Goal: Transaction & Acquisition: Book appointment/travel/reservation

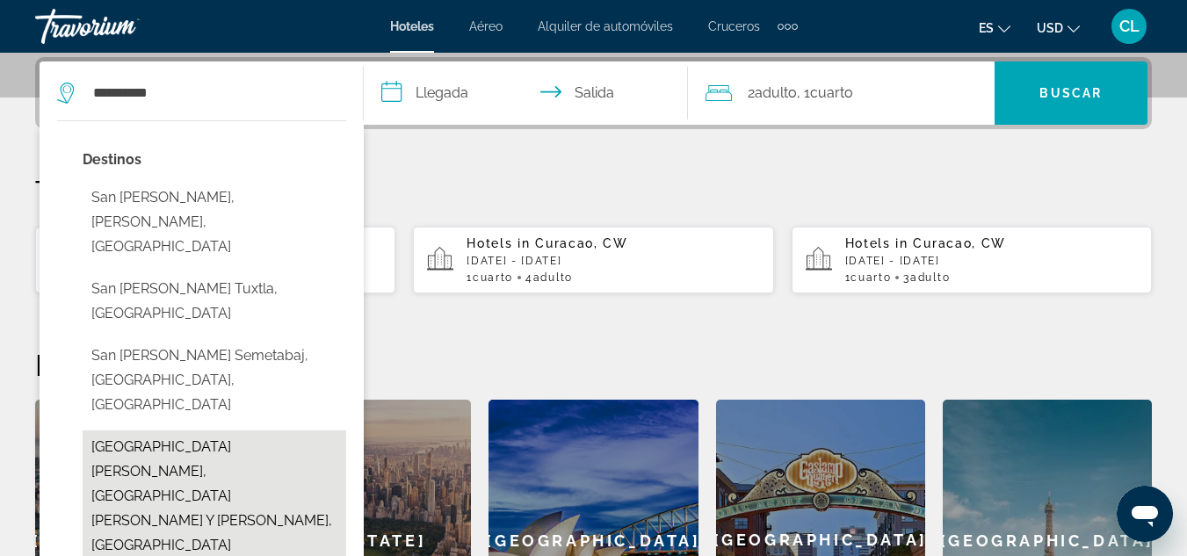
click at [143, 431] on button "[GEOGRAPHIC_DATA][PERSON_NAME], [GEOGRAPHIC_DATA][PERSON_NAME] Y [PERSON_NAME],…" at bounding box center [215, 497] width 264 height 132
type input "**********"
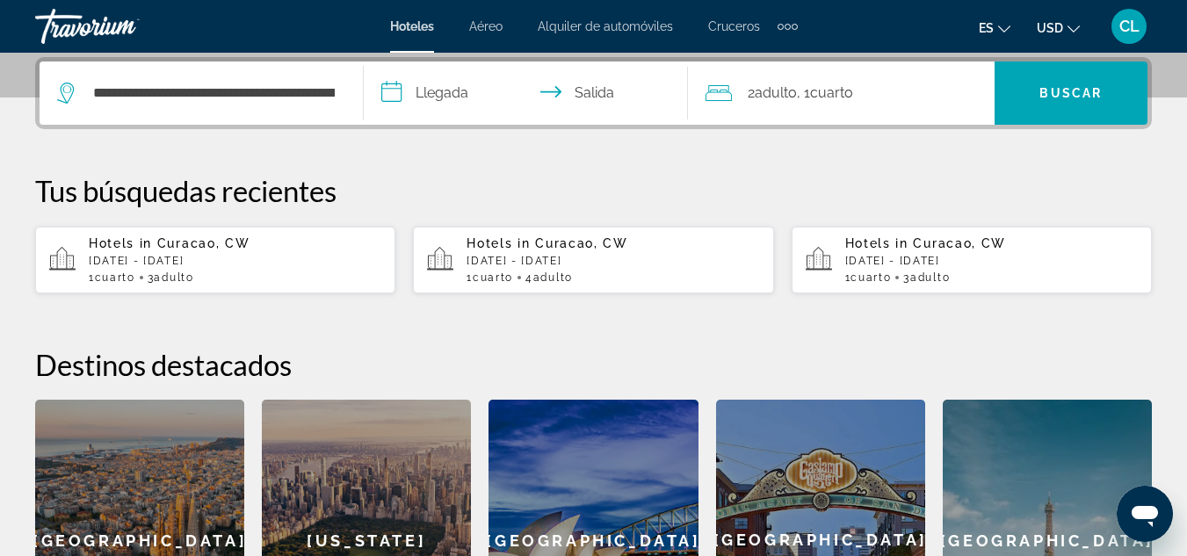
click at [417, 86] on input "**********" at bounding box center [529, 96] width 331 height 69
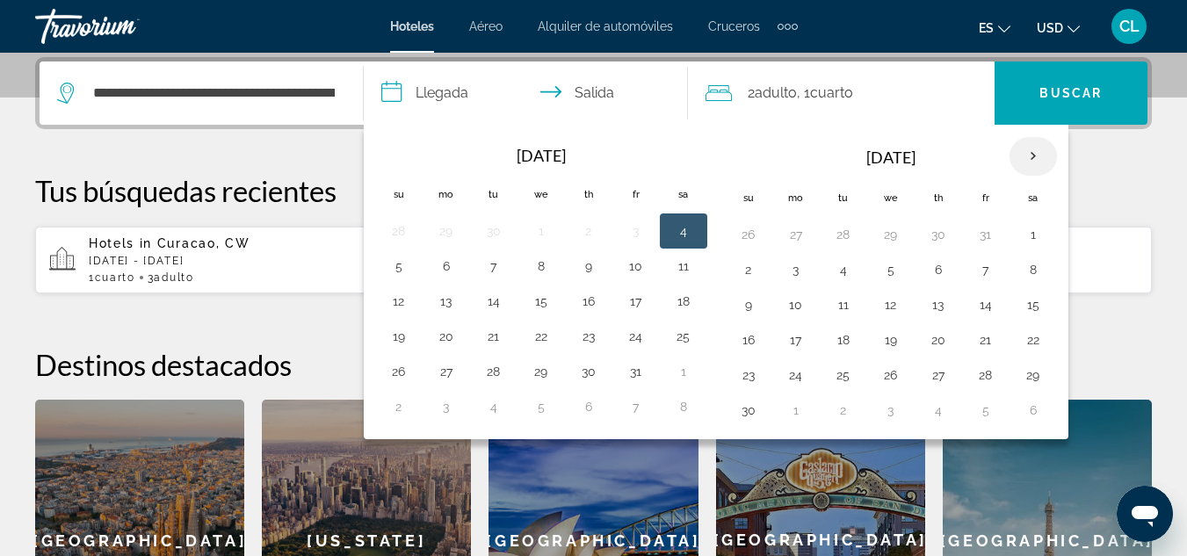
click at [1031, 153] on th "Next month" at bounding box center [1033, 156] width 47 height 39
click at [803, 337] on button "19" at bounding box center [796, 340] width 28 height 25
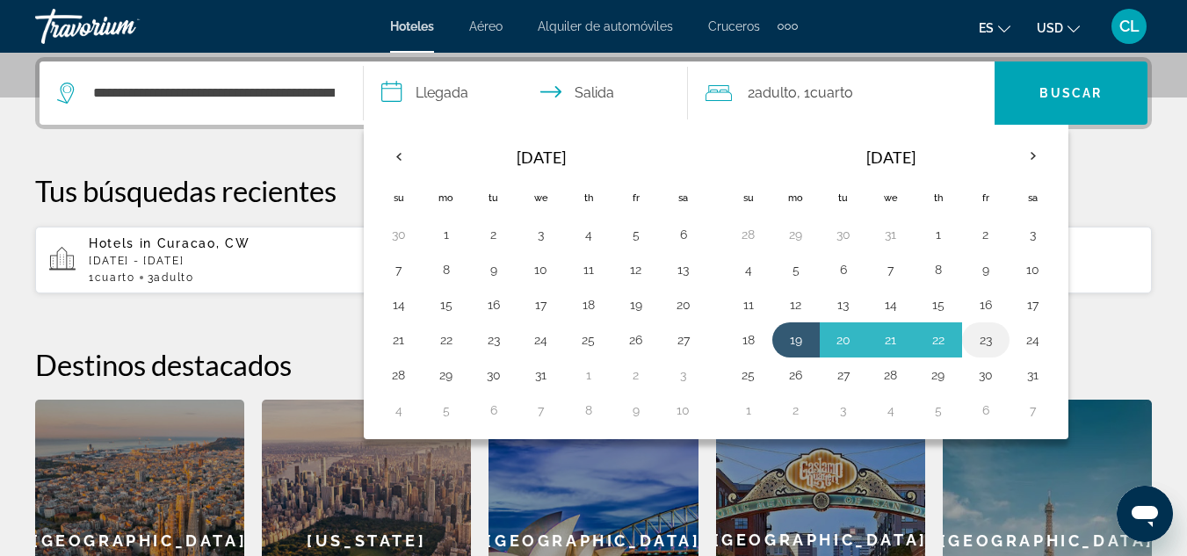
click at [989, 339] on button "23" at bounding box center [986, 340] width 28 height 25
type input "**********"
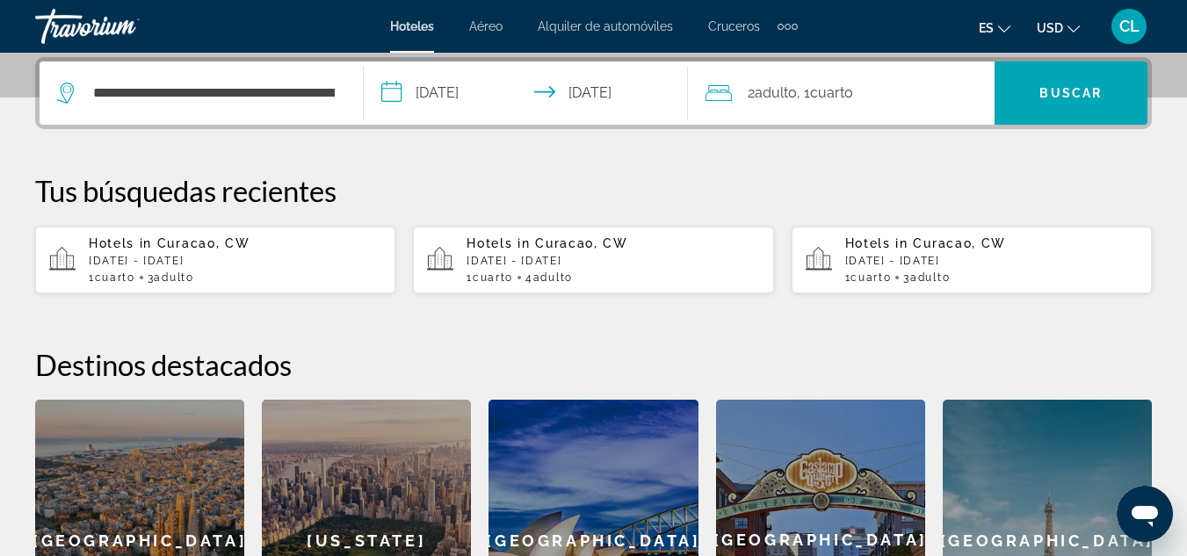
click at [779, 97] on span "Adulto" at bounding box center [776, 92] width 42 height 17
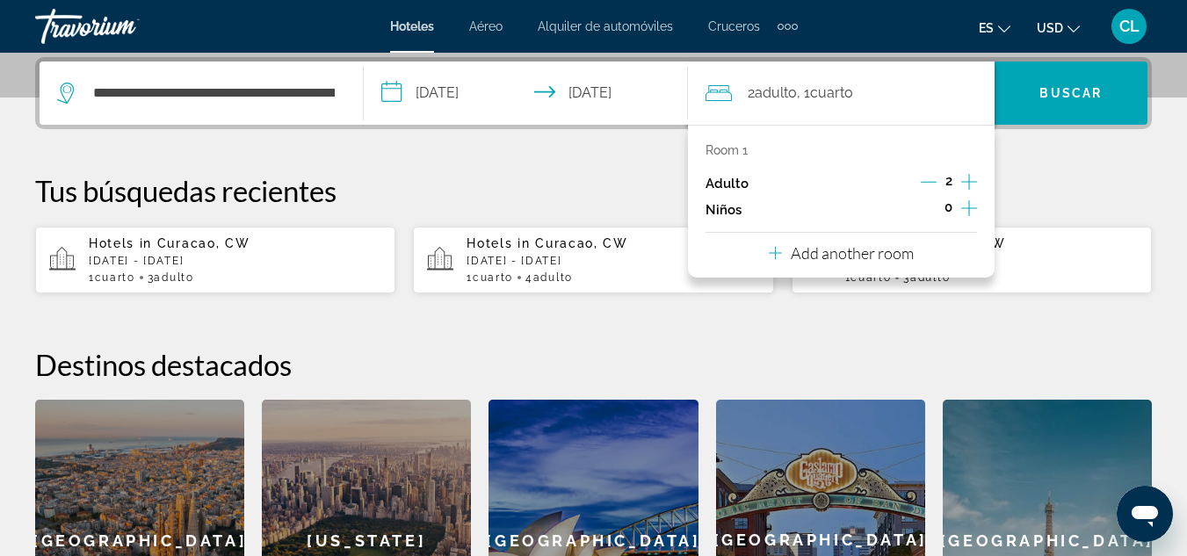
click at [972, 182] on icon "Increment adults" at bounding box center [969, 182] width 16 height 16
click at [1058, 82] on span "Search" at bounding box center [1071, 93] width 153 height 42
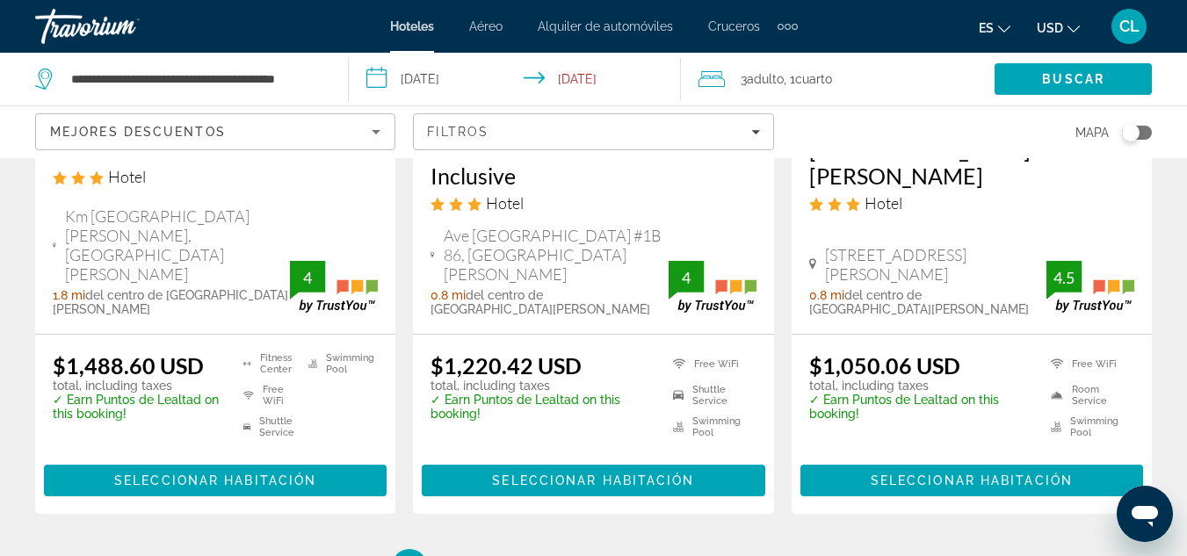
scroll to position [2670, 0]
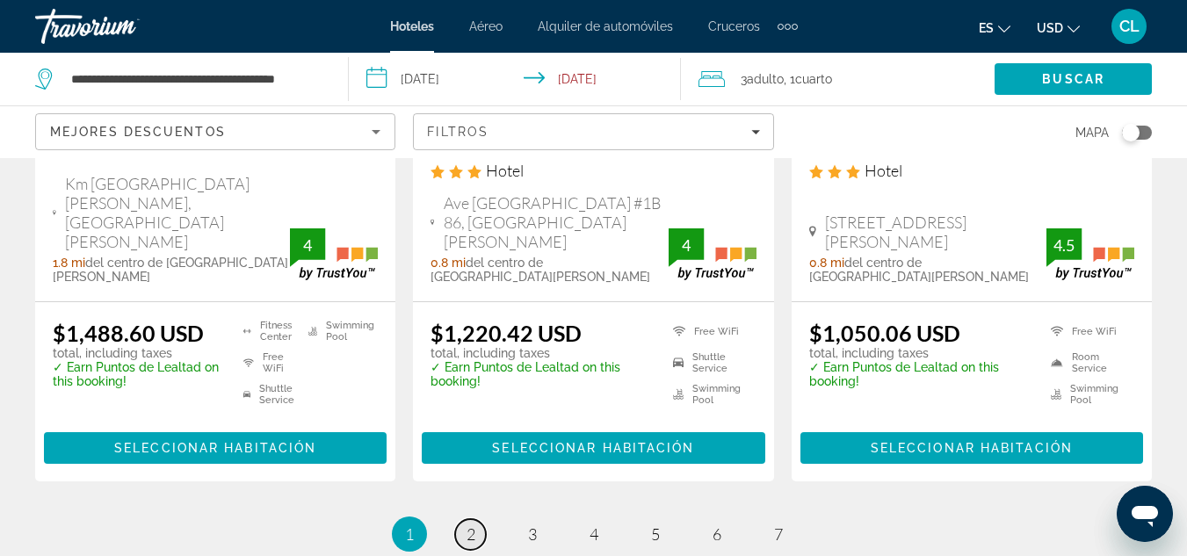
click at [473, 525] on span "2" at bounding box center [471, 534] width 9 height 19
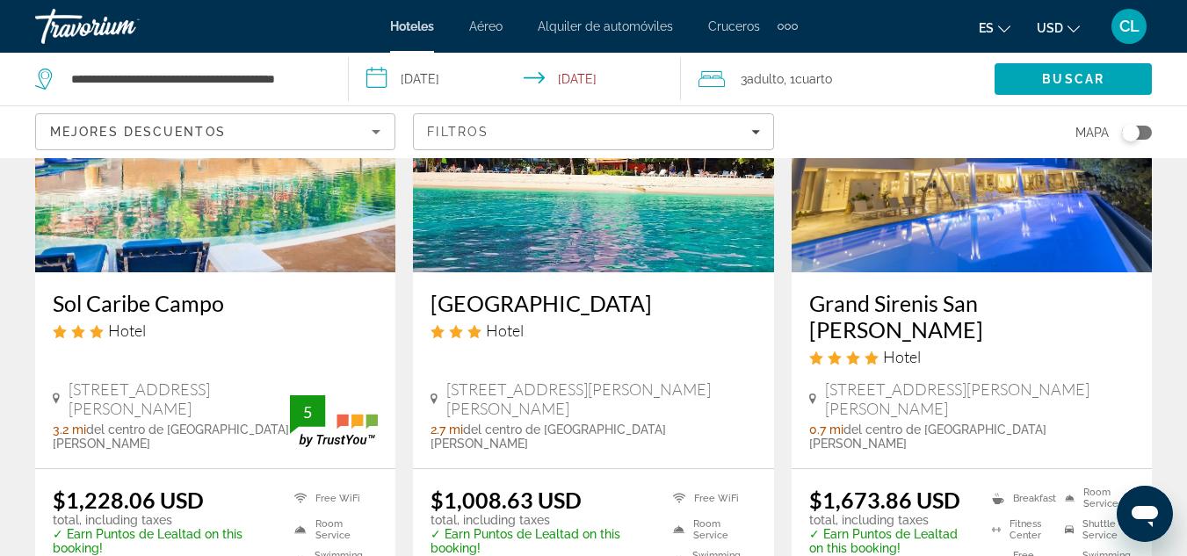
scroll to position [938, 0]
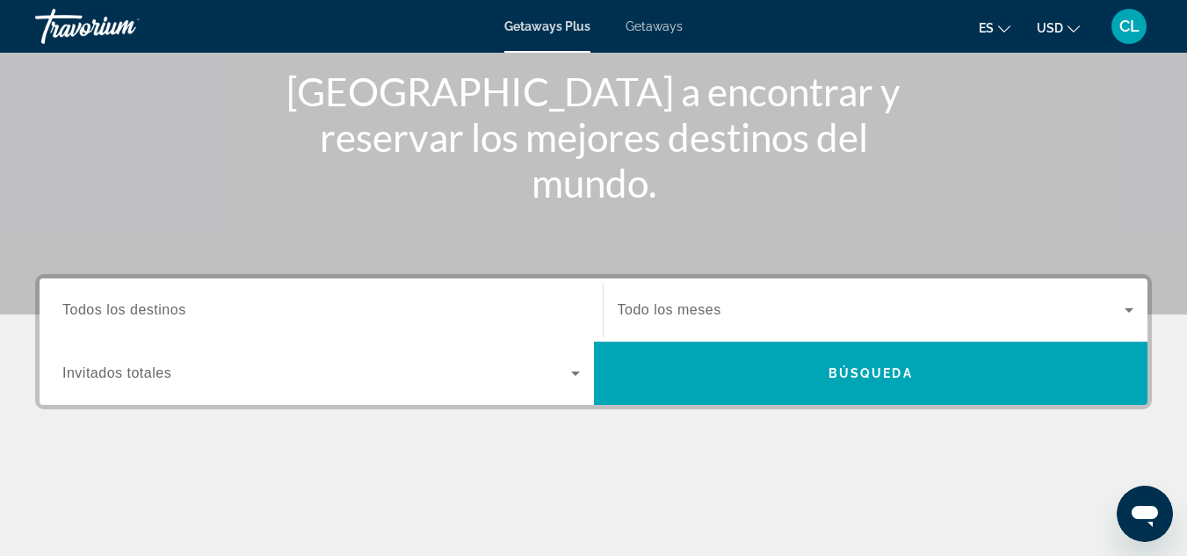
scroll to position [214, 0]
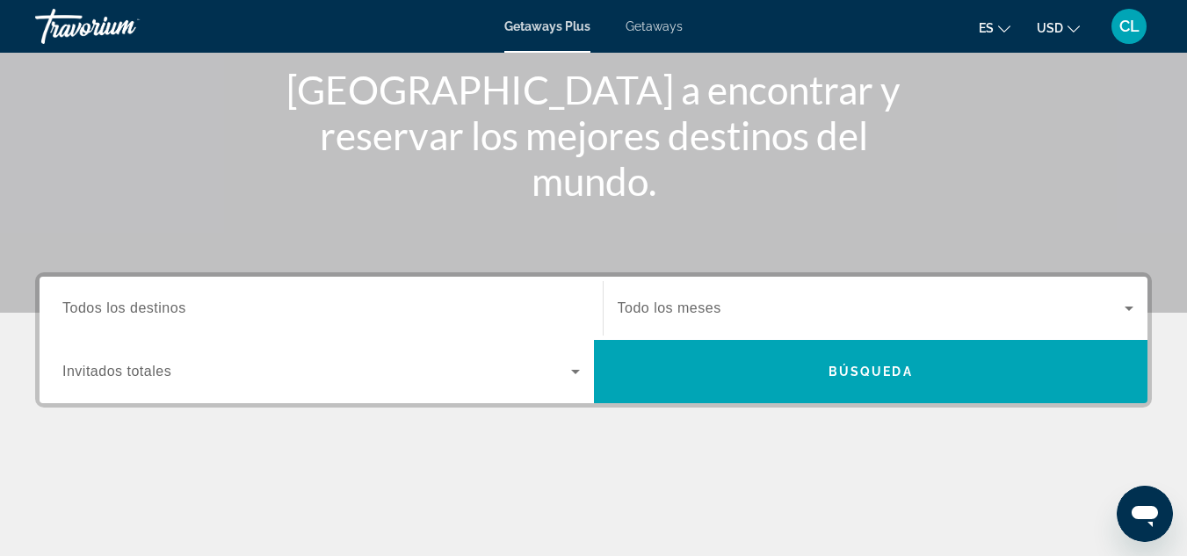
click at [162, 304] on span "Todos los destinos" at bounding box center [124, 308] width 124 height 15
click at [162, 304] on input "Destination Todos los destinos" at bounding box center [321, 309] width 518 height 21
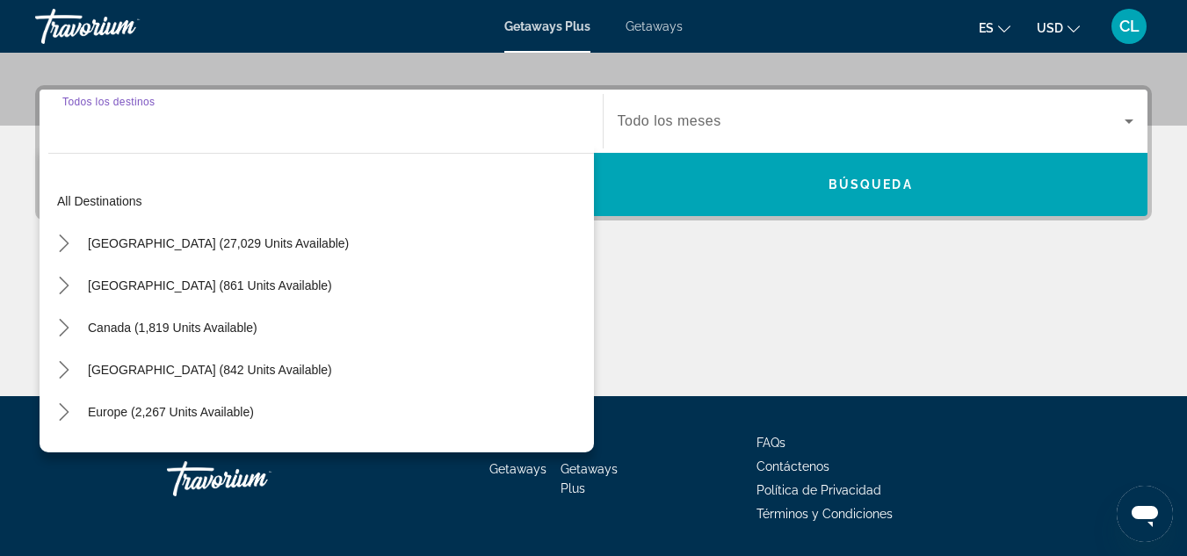
scroll to position [430, 0]
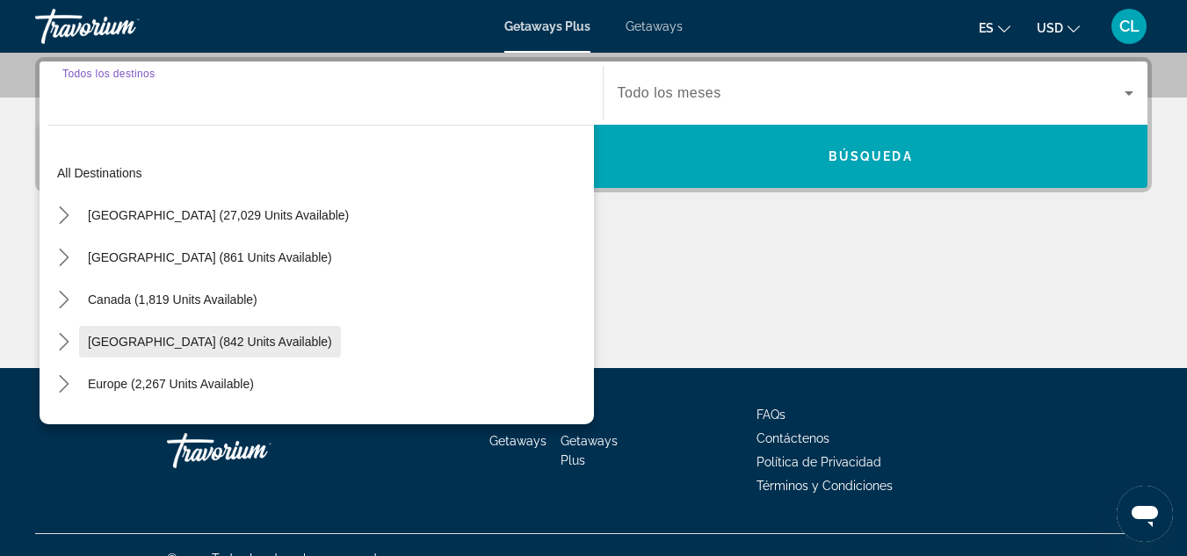
click at [174, 340] on span "Caribbean & Atlantic Islands (842 units available)" at bounding box center [210, 342] width 244 height 14
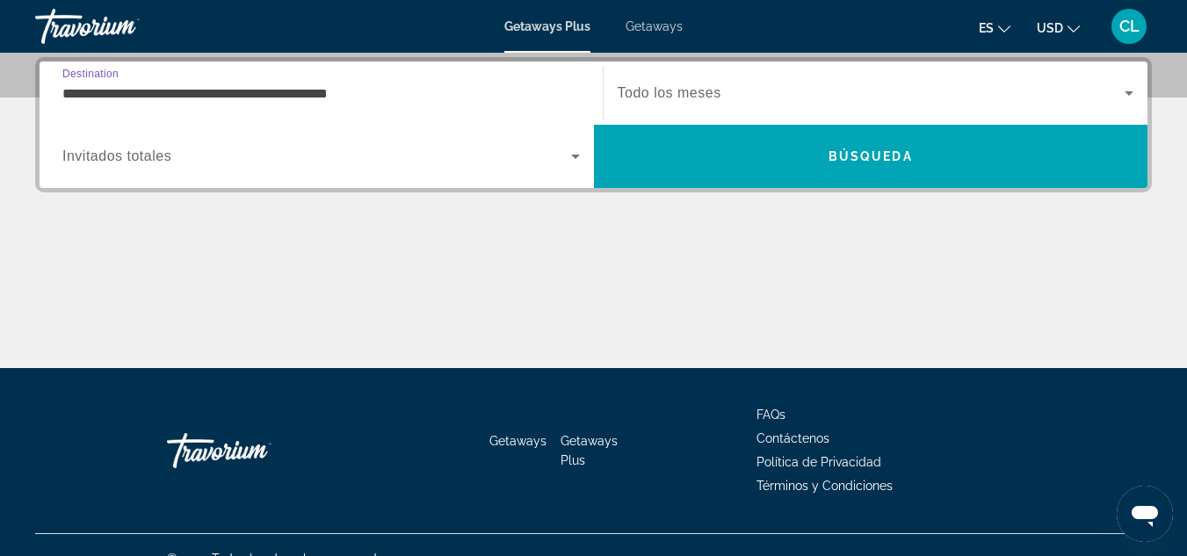
click at [579, 152] on icon "Search widget" at bounding box center [575, 156] width 21 height 21
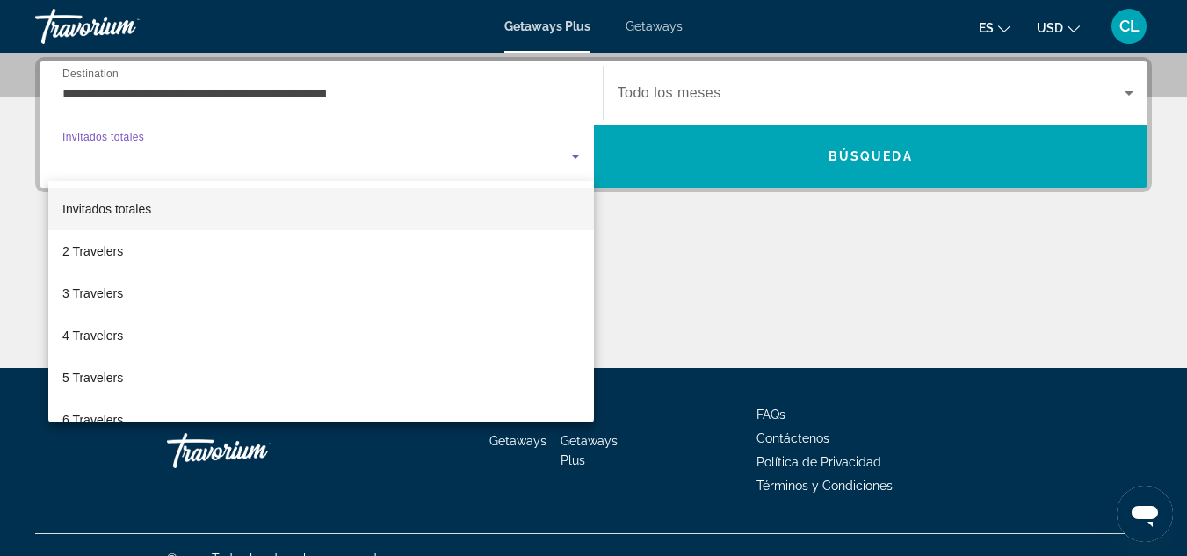
click at [579, 152] on div at bounding box center [593, 278] width 1187 height 556
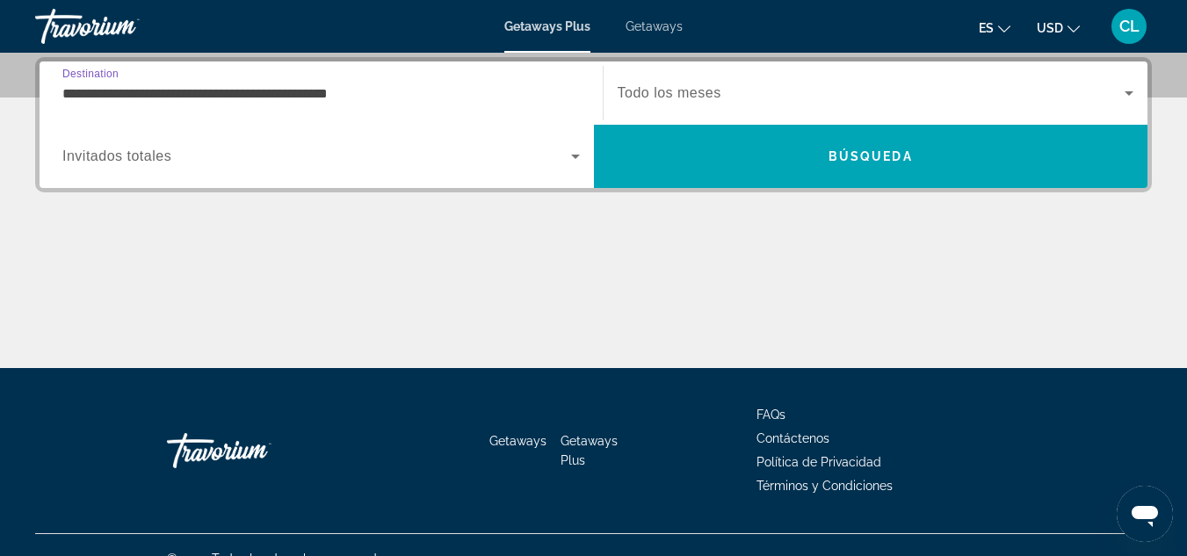
click at [454, 97] on input "**********" at bounding box center [321, 93] width 518 height 21
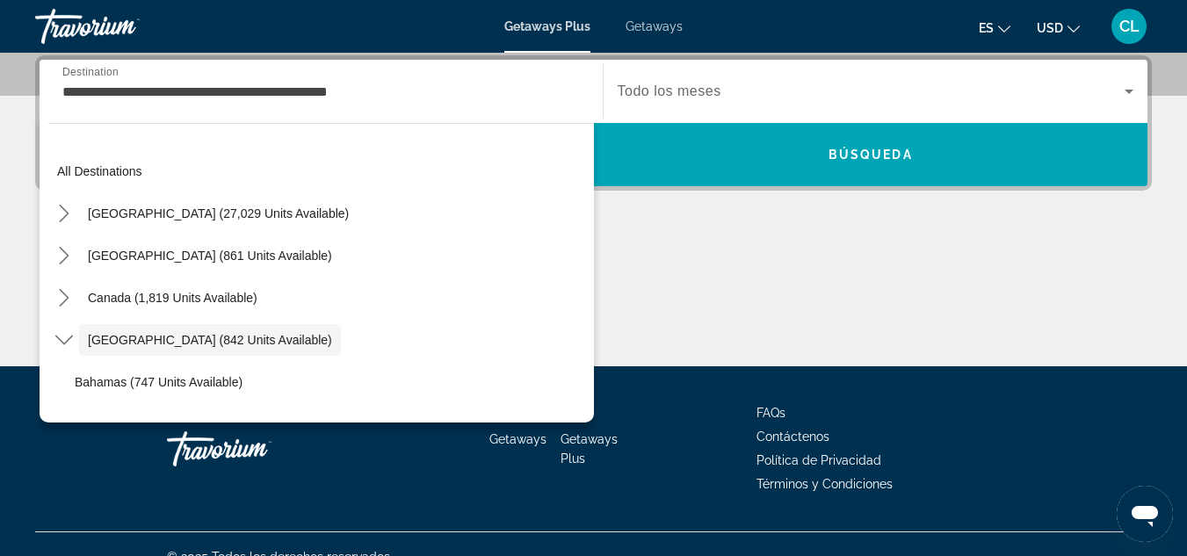
scroll to position [62, 0]
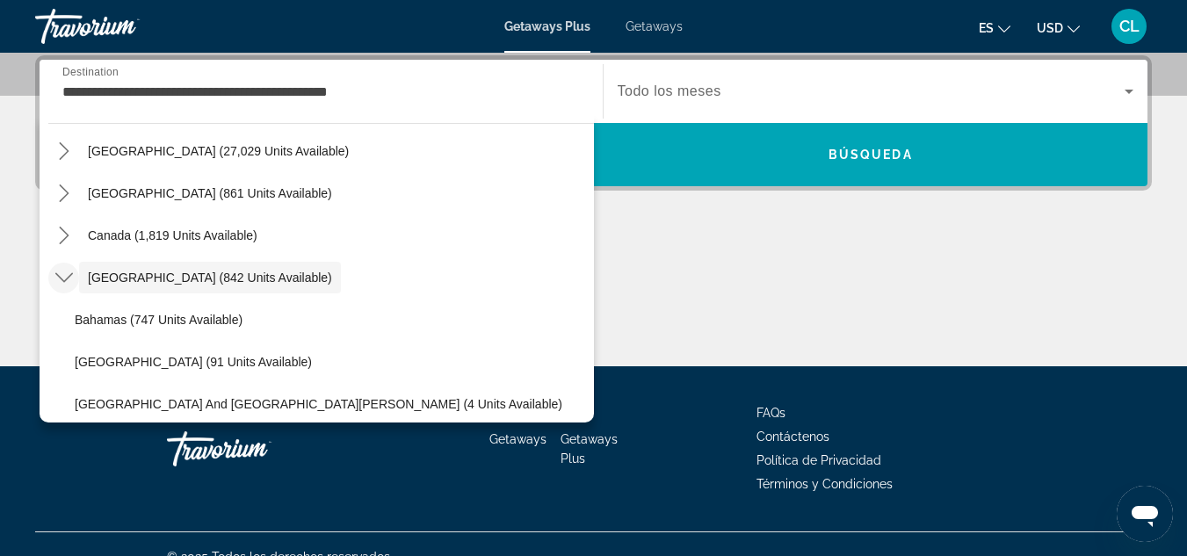
click at [69, 272] on icon "Toggle Caribbean & Atlantic Islands (842 units available) submenu" at bounding box center [64, 278] width 18 height 18
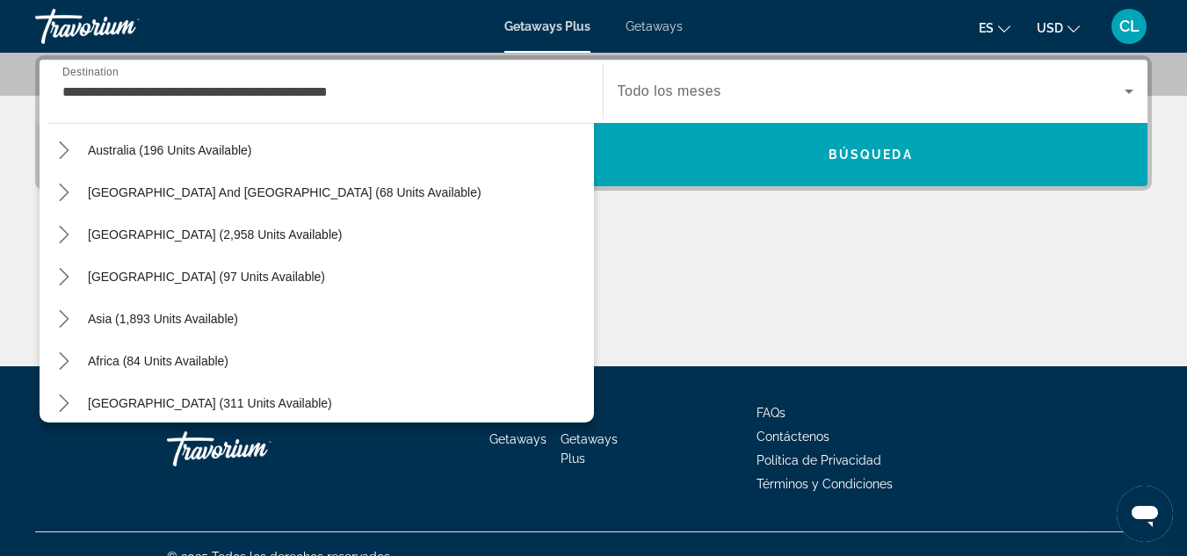
scroll to position [285, 0]
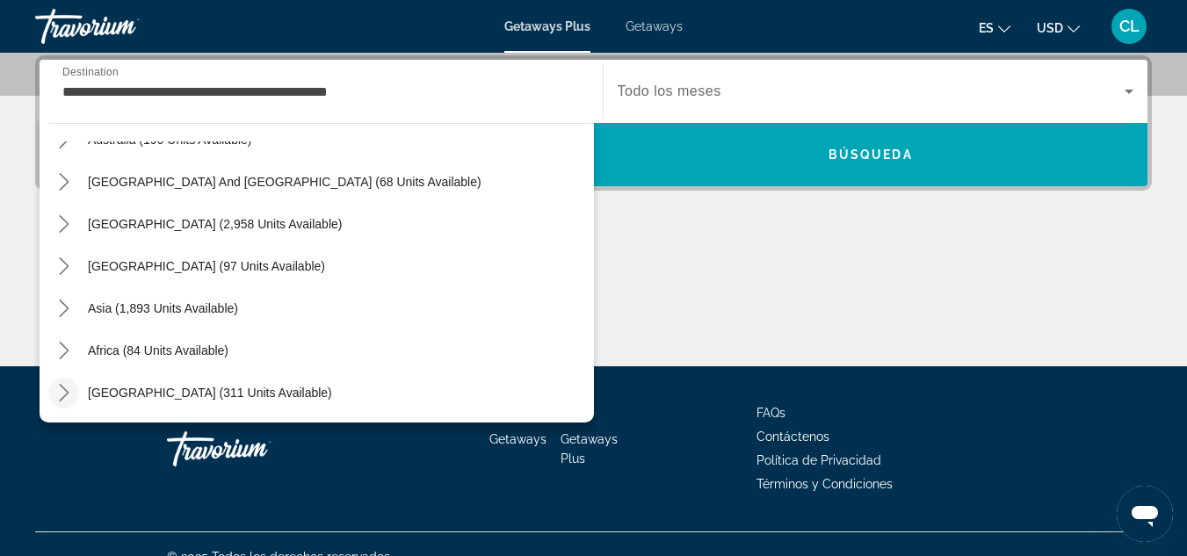
click at [65, 388] on icon "Toggle Middle East (311 units available) submenu" at bounding box center [64, 393] width 18 height 18
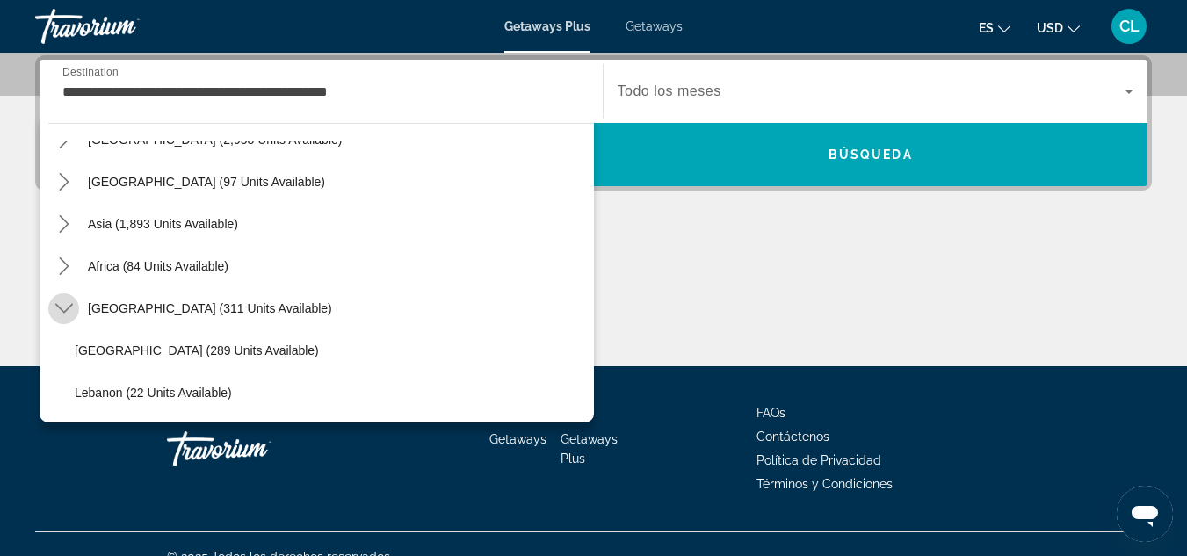
click at [60, 309] on icon "Toggle Middle East (311 units available) submenu" at bounding box center [63, 309] width 18 height 10
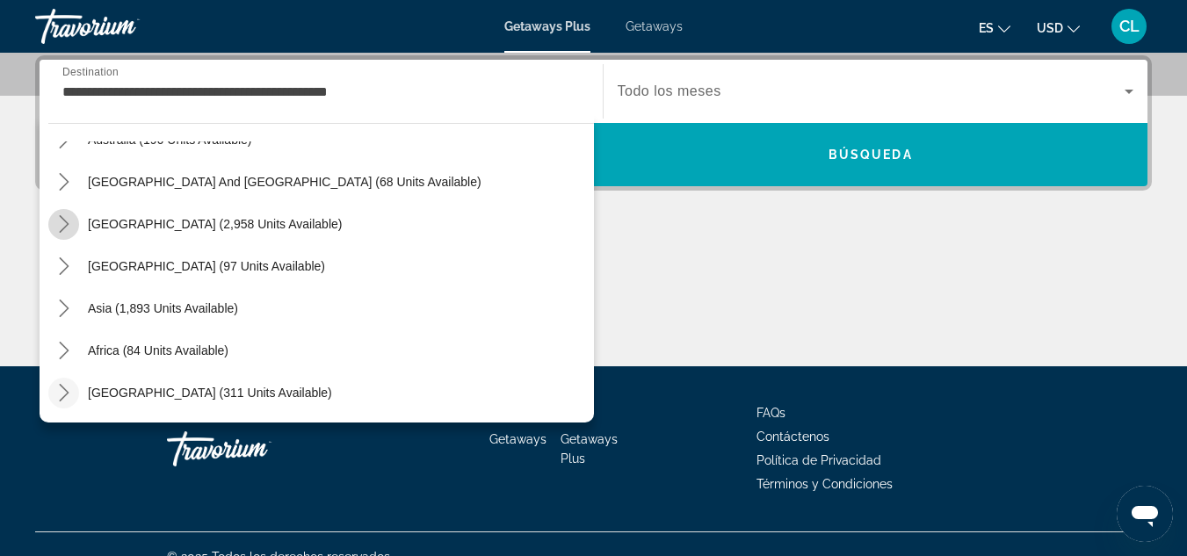
click at [65, 229] on icon "Toggle South America (2,958 units available) submenu" at bounding box center [64, 224] width 18 height 18
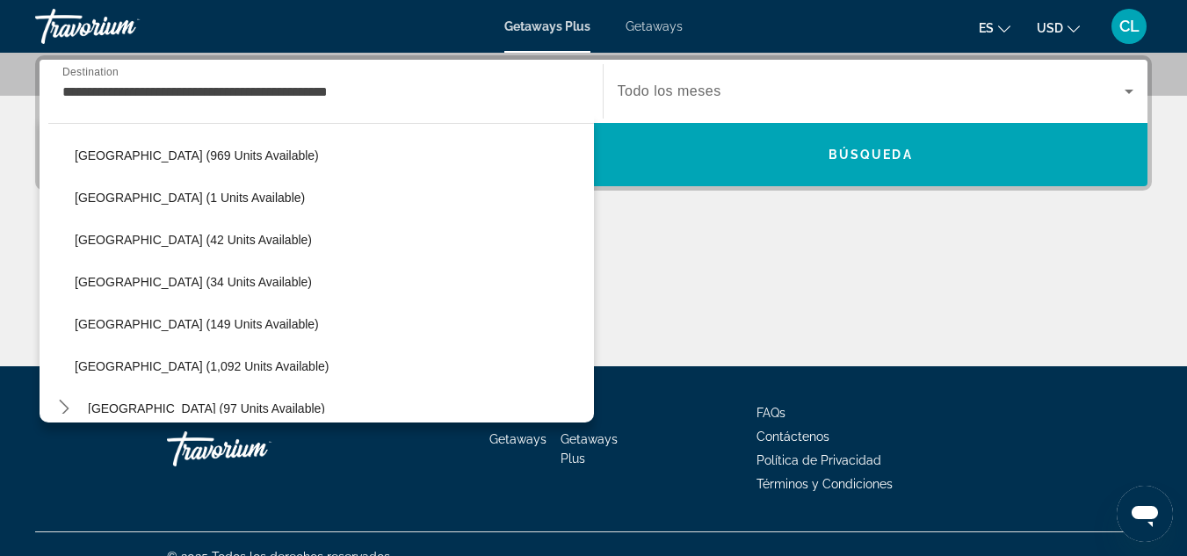
scroll to position [483, 0]
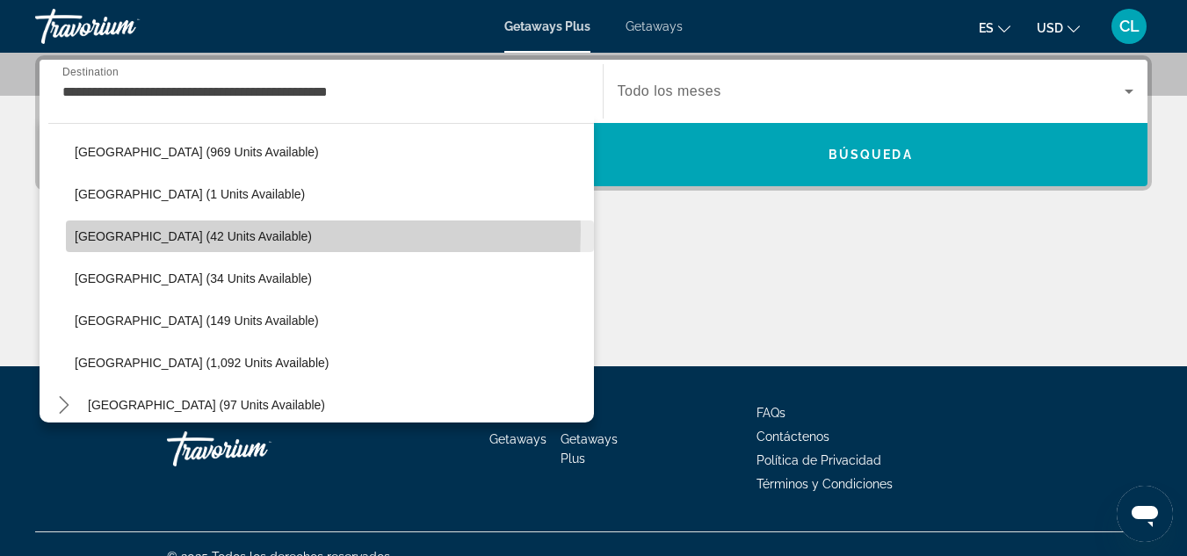
click at [176, 230] on span "Colombia (42 units available)" at bounding box center [193, 236] width 237 height 14
type input "**********"
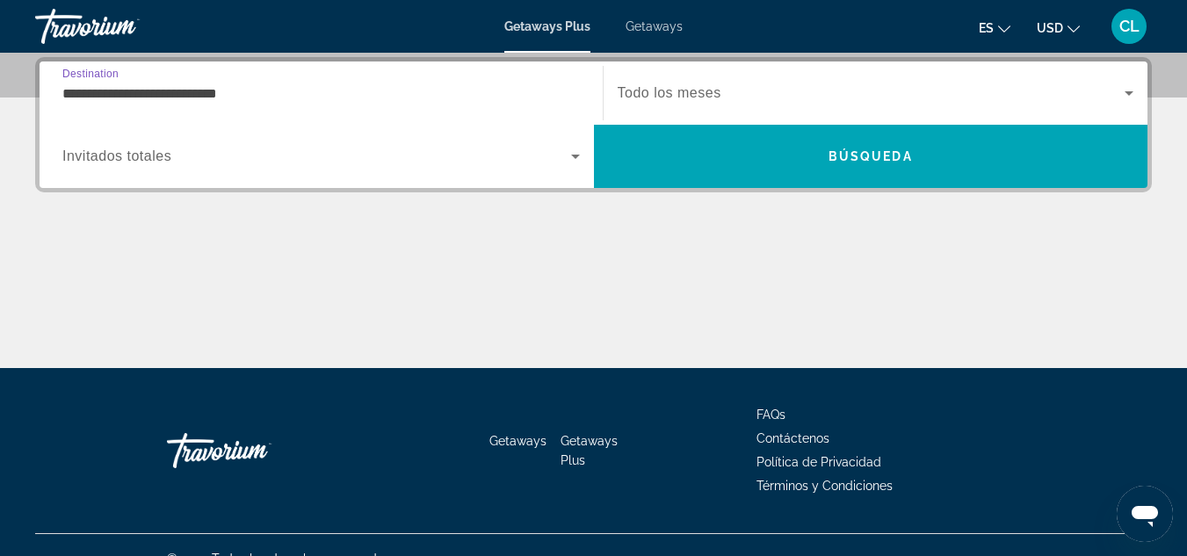
click at [569, 151] on icon "Search widget" at bounding box center [575, 156] width 21 height 21
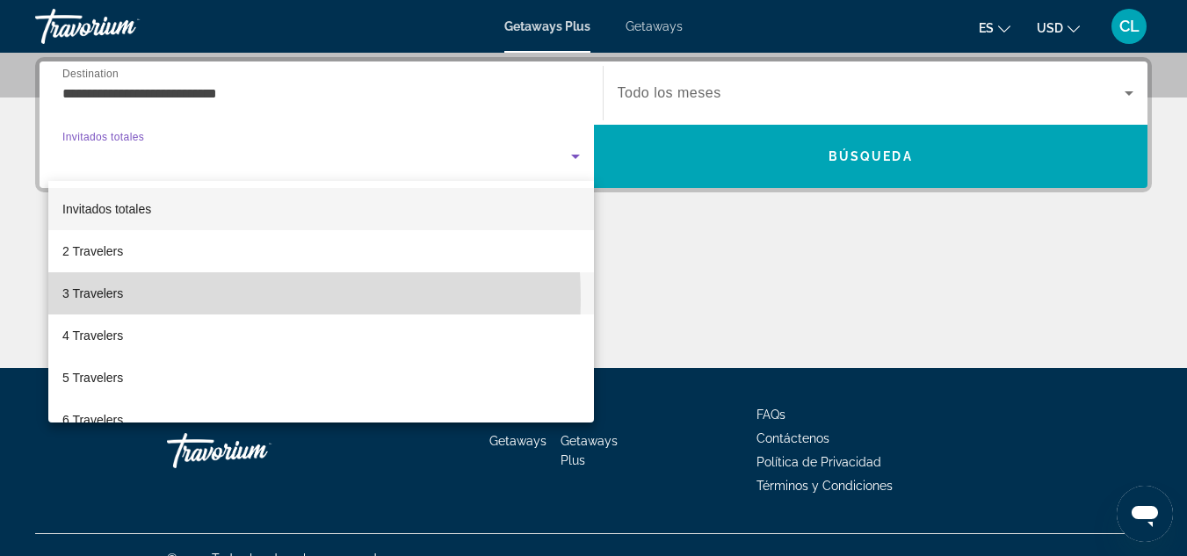
click at [100, 300] on span "3 Travelers" at bounding box center [92, 293] width 61 height 21
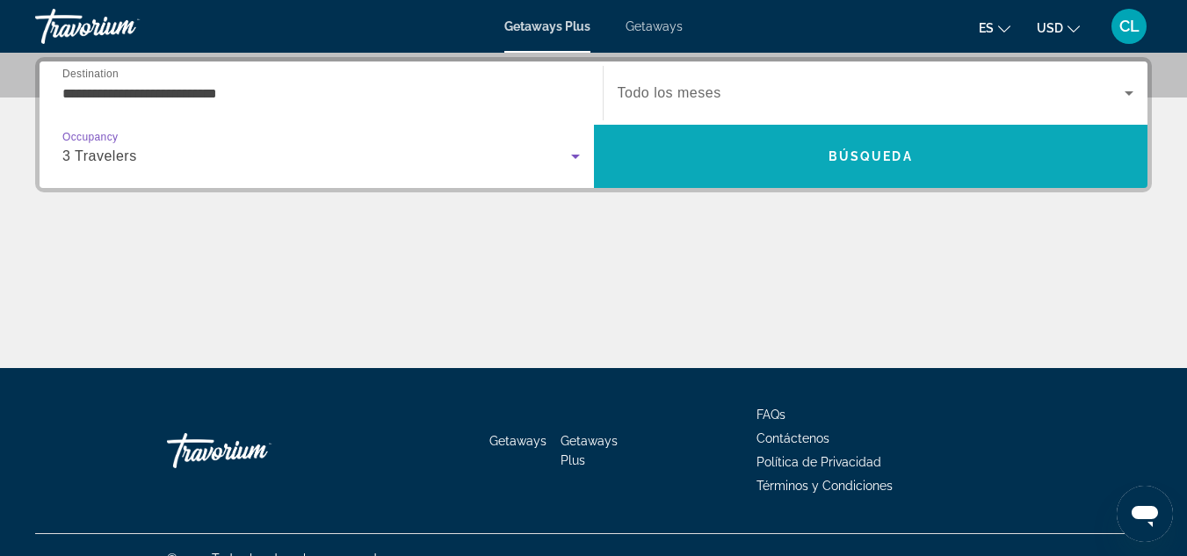
click at [868, 177] on span "Search" at bounding box center [871, 156] width 554 height 42
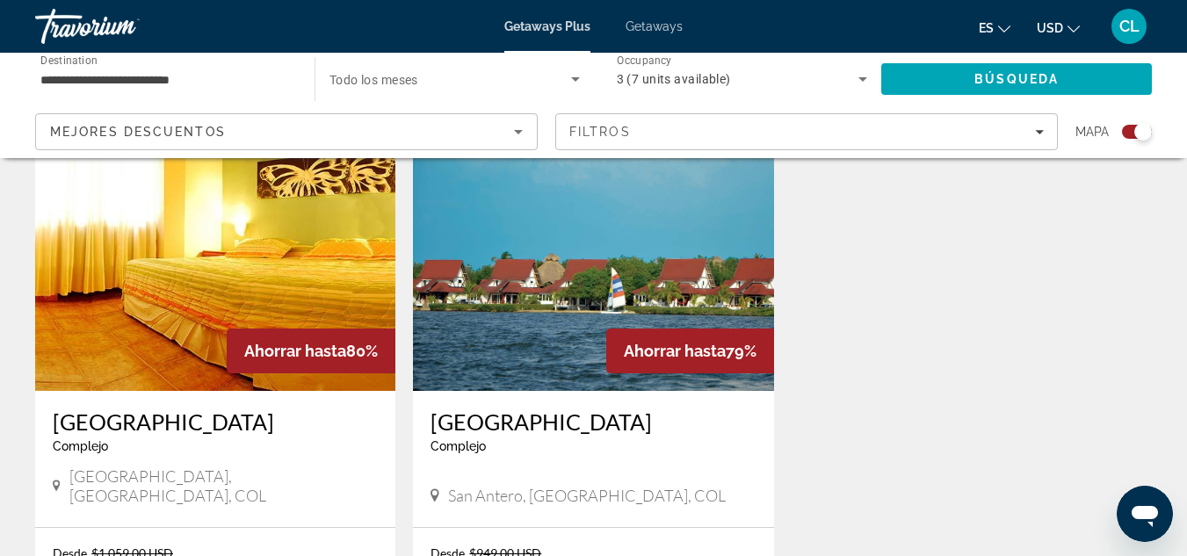
scroll to position [630, 0]
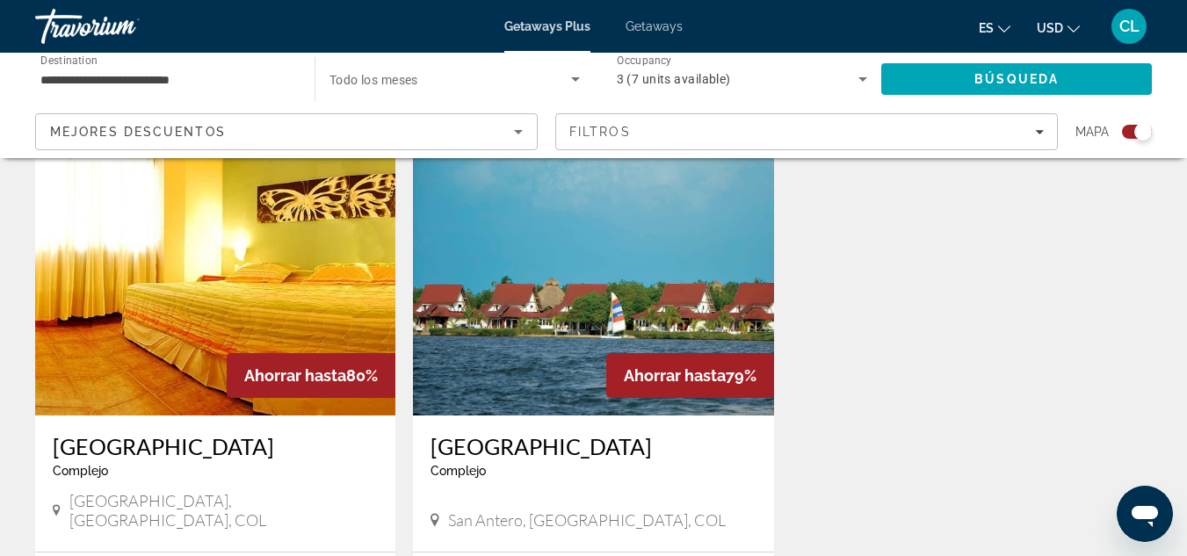
click at [213, 444] on h3 "Mendihuaca Caribbean Resort" at bounding box center [215, 446] width 325 height 26
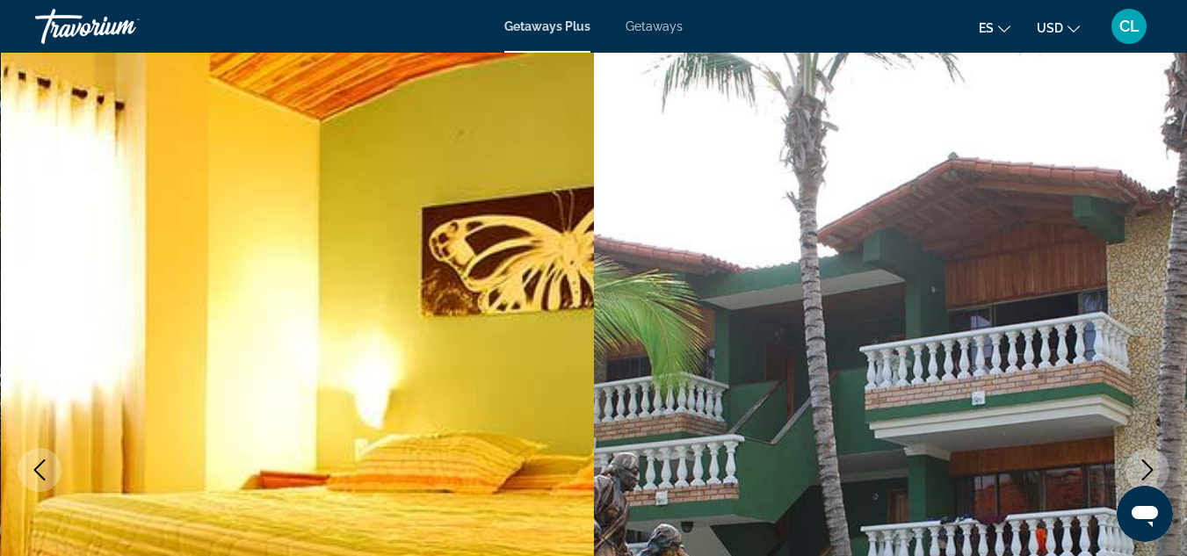
click at [672, 28] on span "Getaways" at bounding box center [654, 26] width 57 height 14
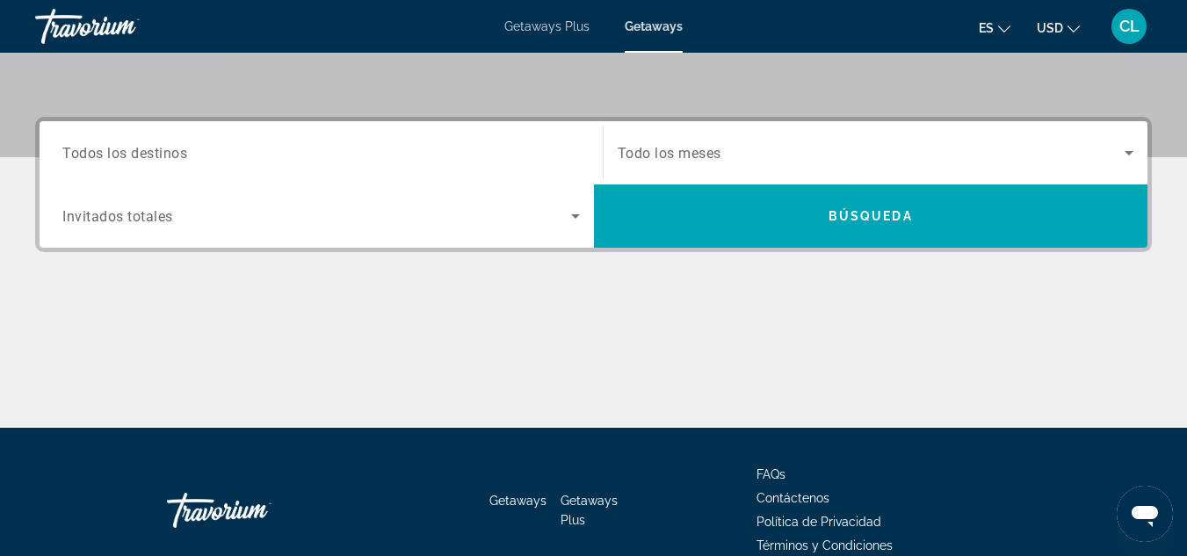
scroll to position [373, 0]
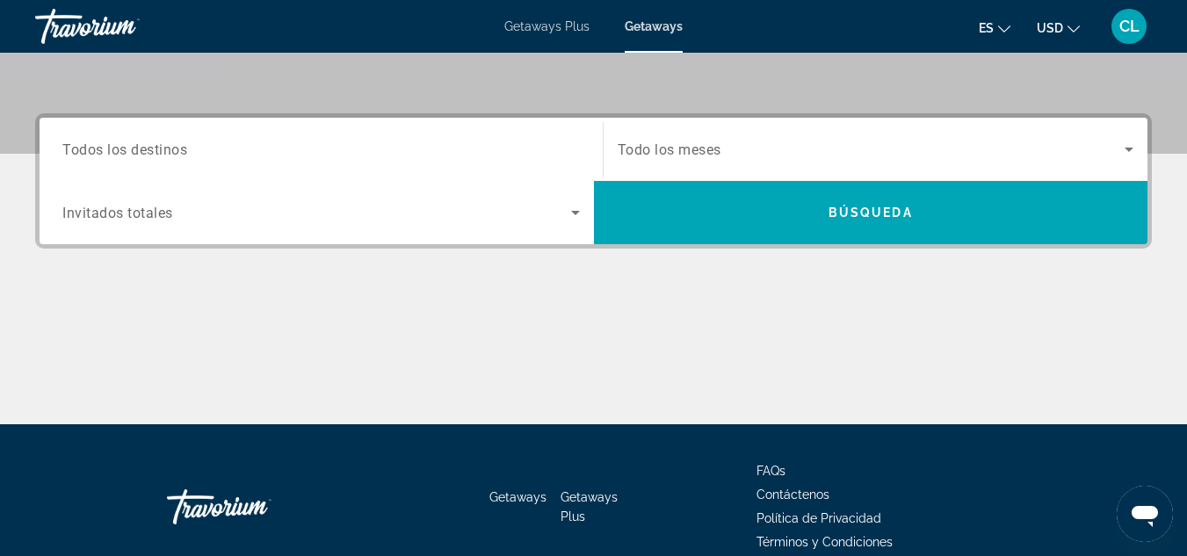
click at [257, 135] on div "Search widget" at bounding box center [321, 150] width 518 height 50
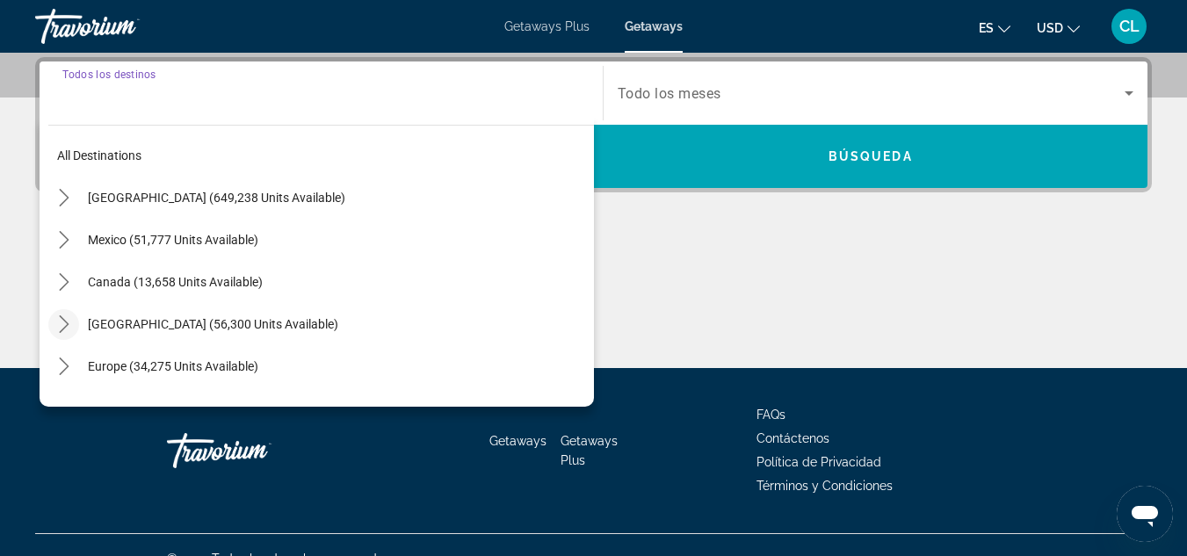
click at [71, 325] on icon "Toggle Caribbean & Atlantic Islands (56,300 units available) submenu" at bounding box center [64, 324] width 18 height 18
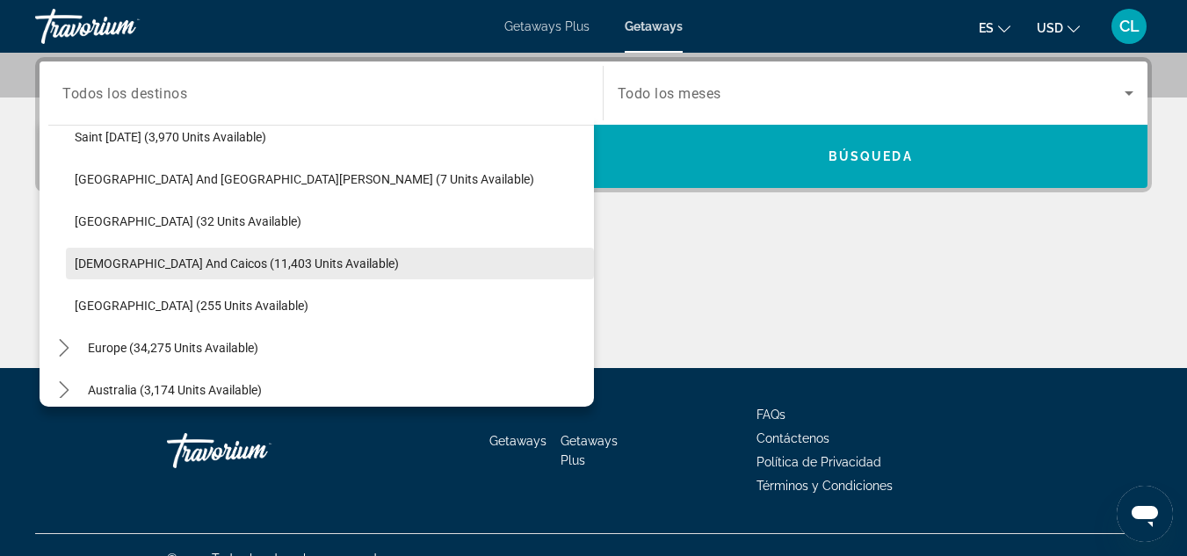
scroll to position [605, 0]
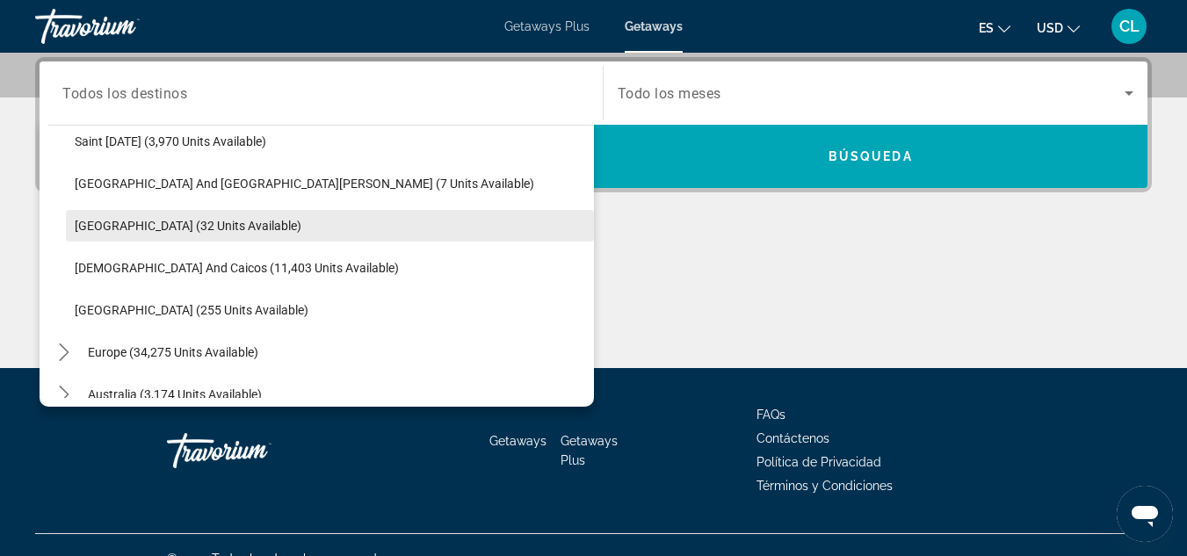
click at [139, 222] on span "Trinidad and Tobago (32 units available)" at bounding box center [188, 226] width 227 height 14
type input "**********"
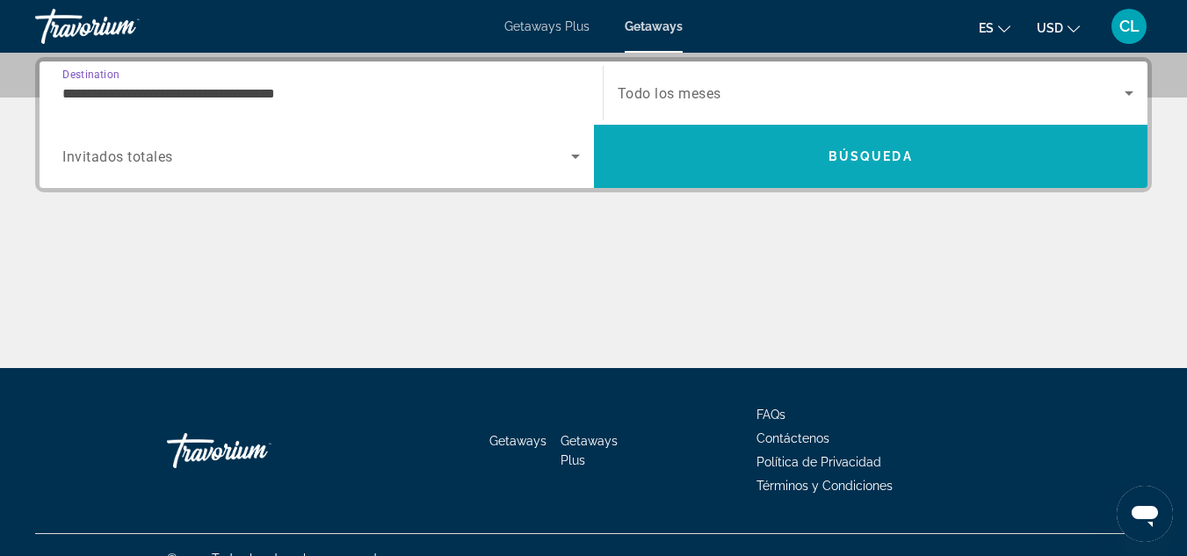
click at [908, 161] on span "Búsqueda" at bounding box center [871, 156] width 84 height 14
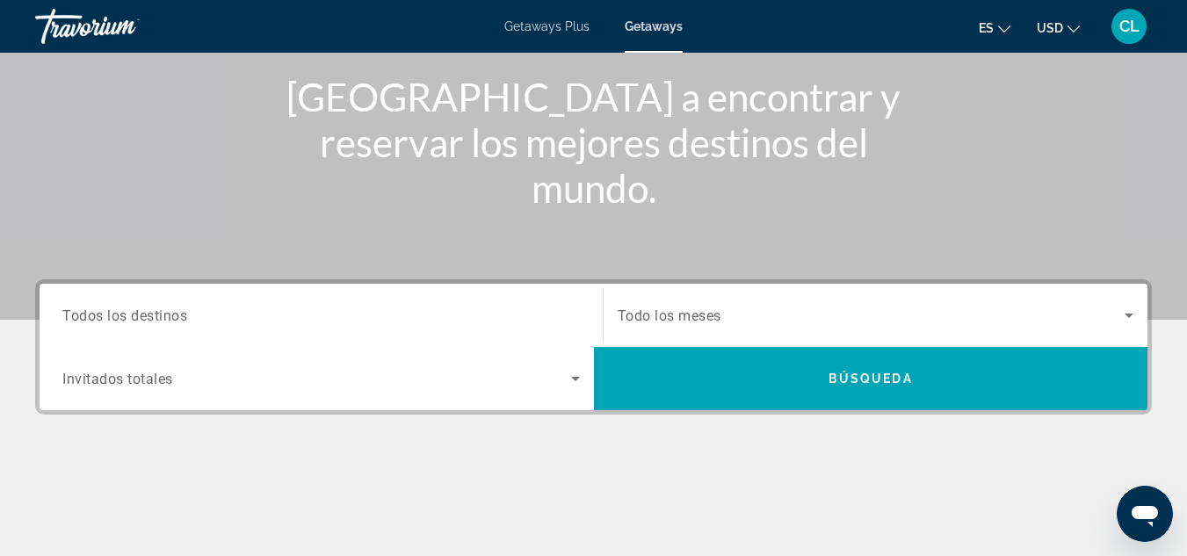
scroll to position [233, 0]
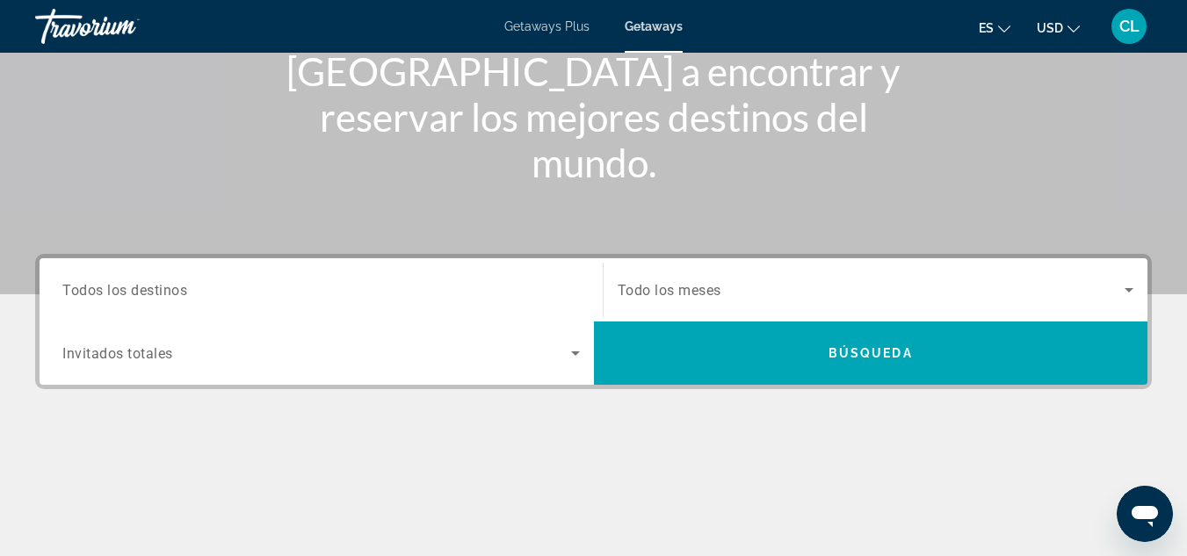
click at [311, 282] on input "Destination Todos los destinos" at bounding box center [321, 290] width 518 height 21
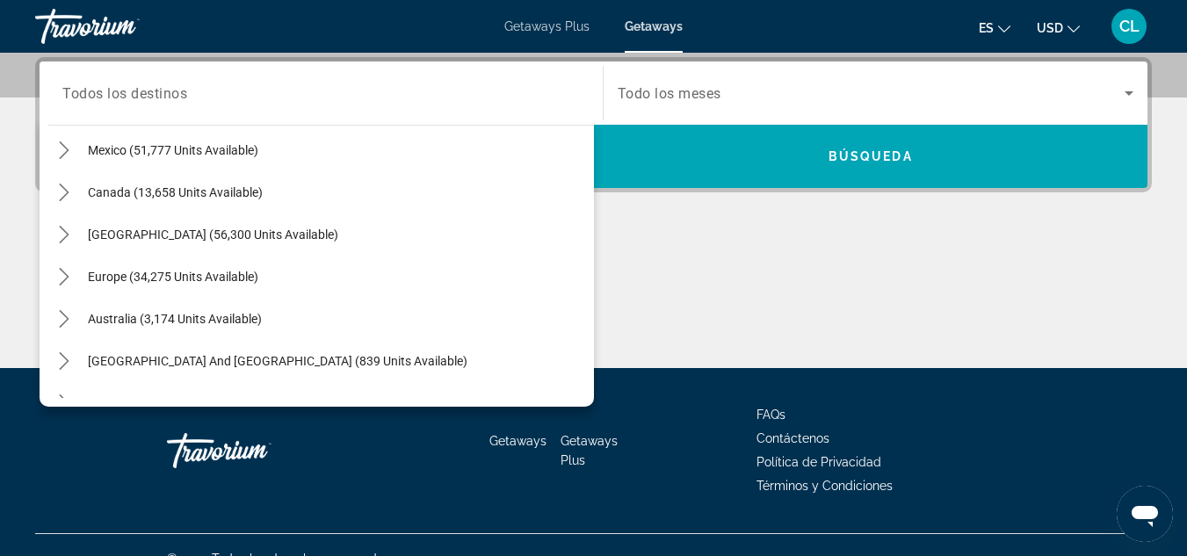
scroll to position [0, 0]
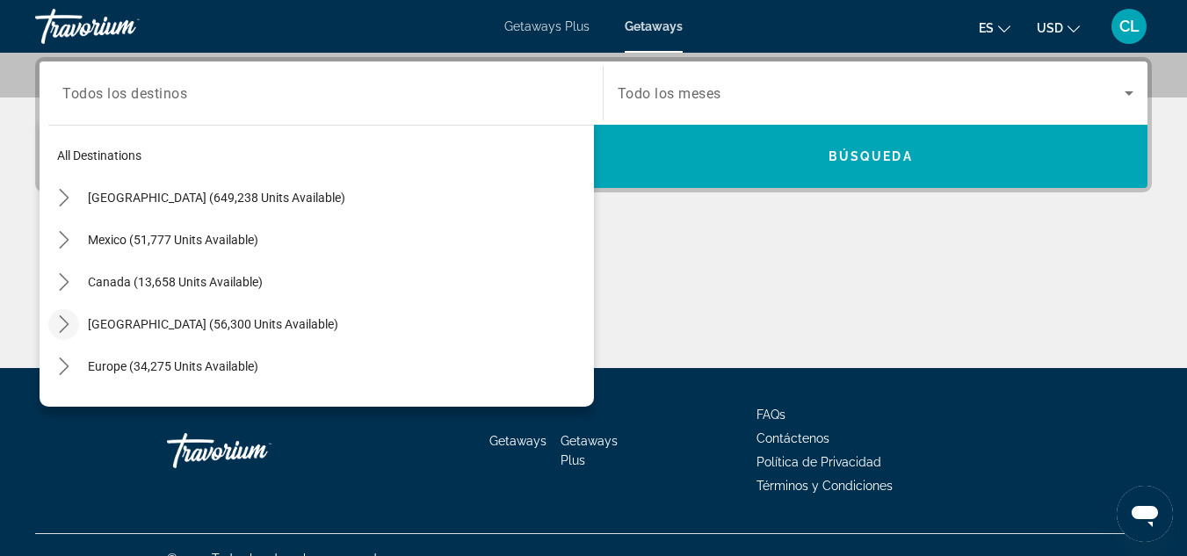
click at [66, 322] on icon "Toggle Caribbean & Atlantic Islands (56,300 units available) submenu" at bounding box center [64, 324] width 10 height 18
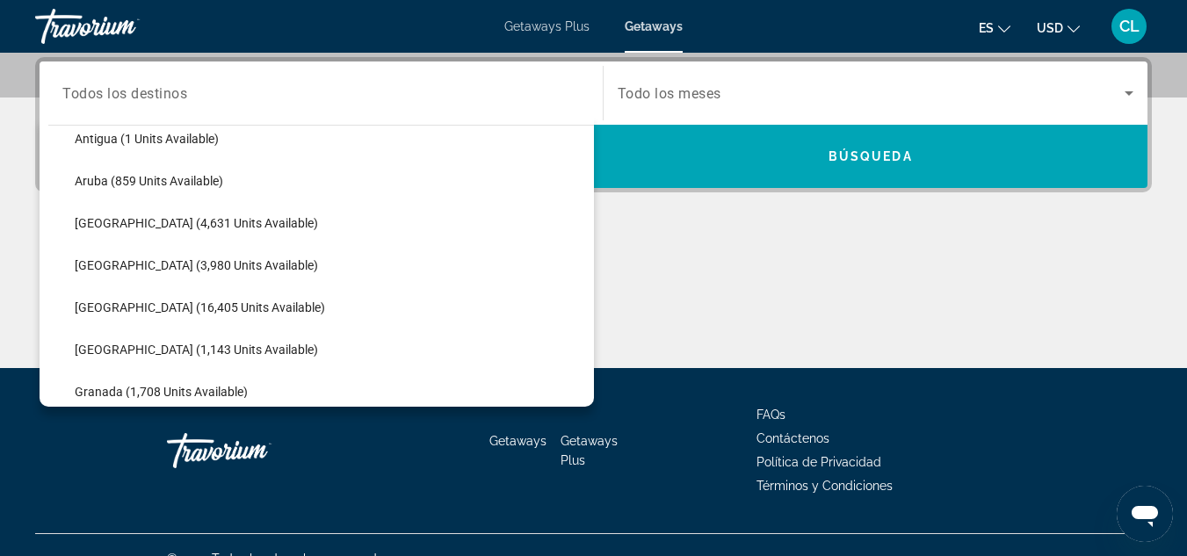
scroll to position [194, 0]
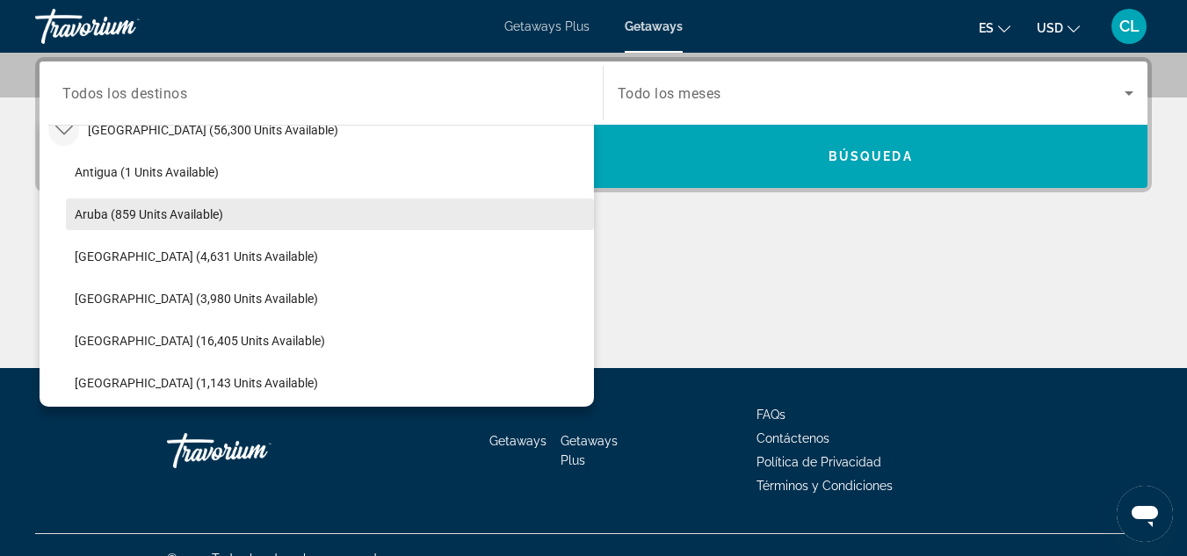
click at [198, 216] on span "Aruba (859 units available)" at bounding box center [149, 214] width 149 height 14
type input "**********"
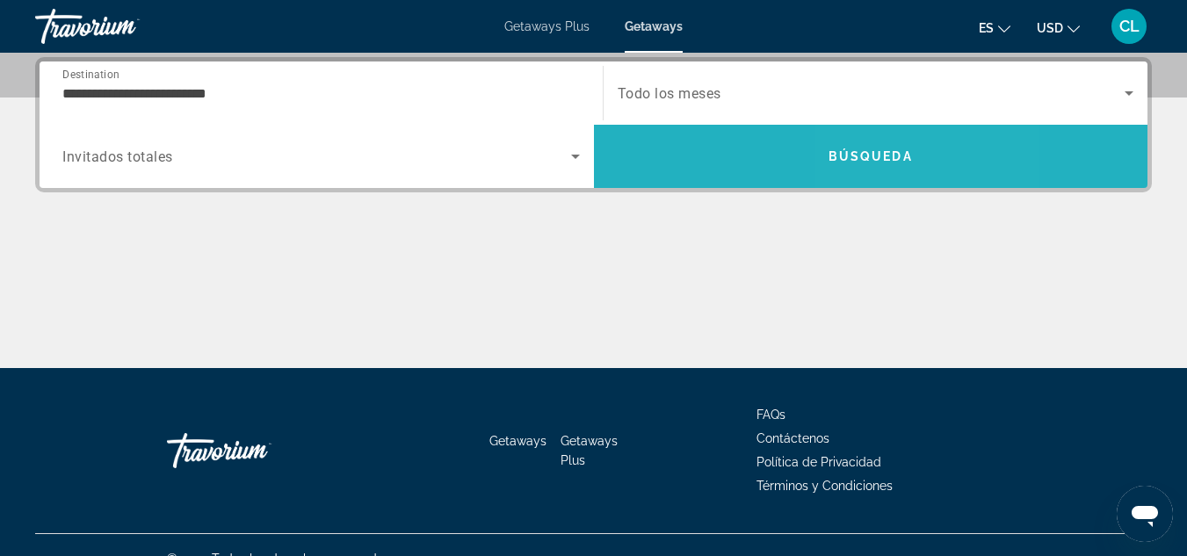
click at [878, 149] on span "Búsqueda" at bounding box center [871, 156] width 84 height 14
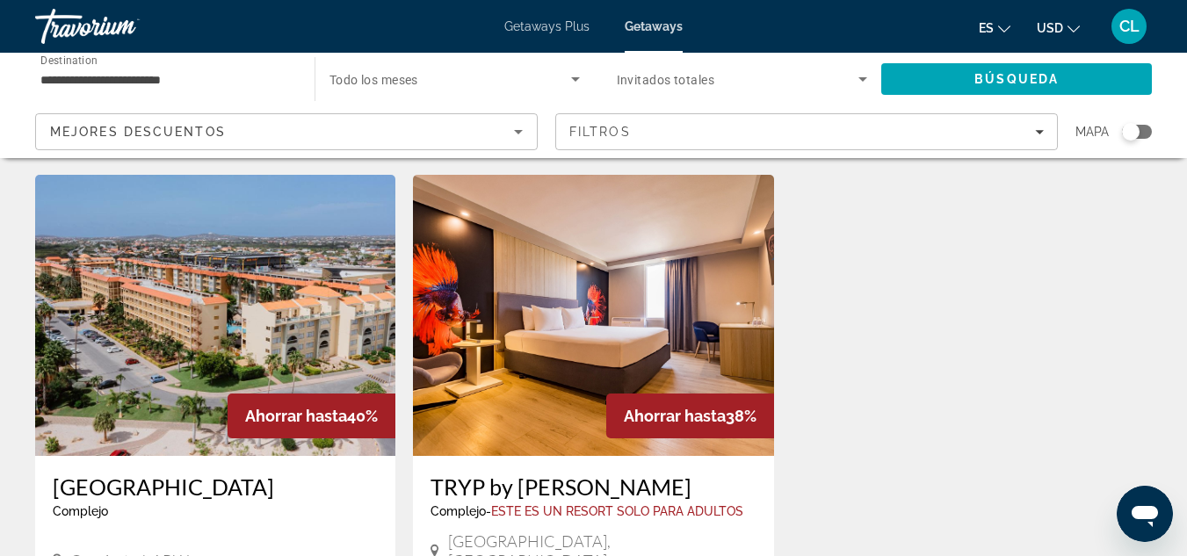
scroll to position [691, 0]
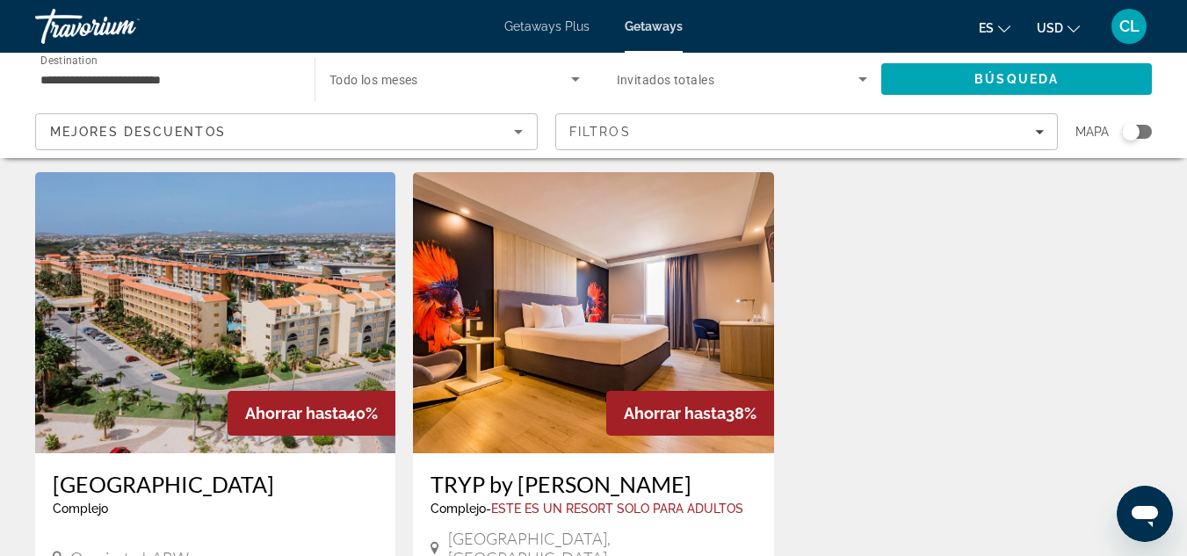
click at [128, 471] on h3 "Eagle Aruba Resort" at bounding box center [215, 484] width 325 height 26
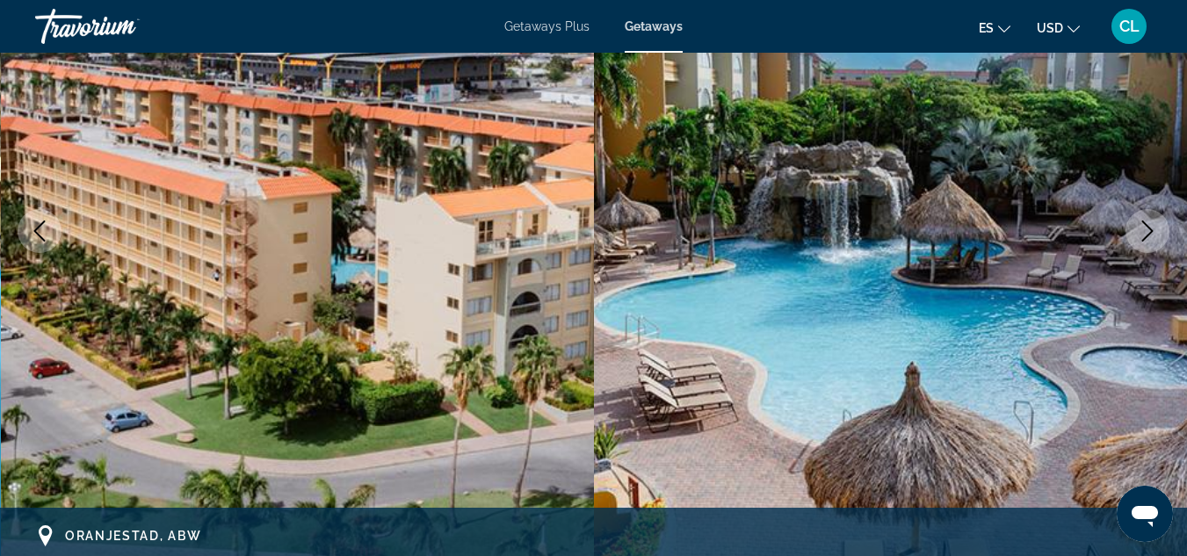
scroll to position [174, 0]
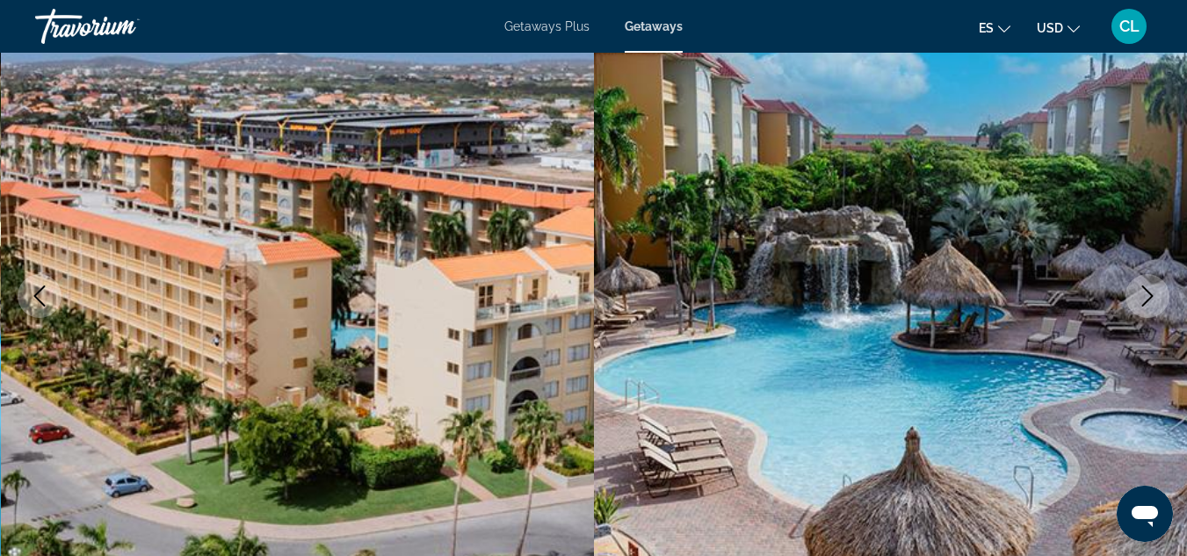
click at [471, 361] on img "Main content" at bounding box center [298, 296] width 594 height 835
click at [947, 322] on img "Main content" at bounding box center [891, 296] width 594 height 835
click at [1148, 293] on icon "Next image" at bounding box center [1147, 296] width 11 height 21
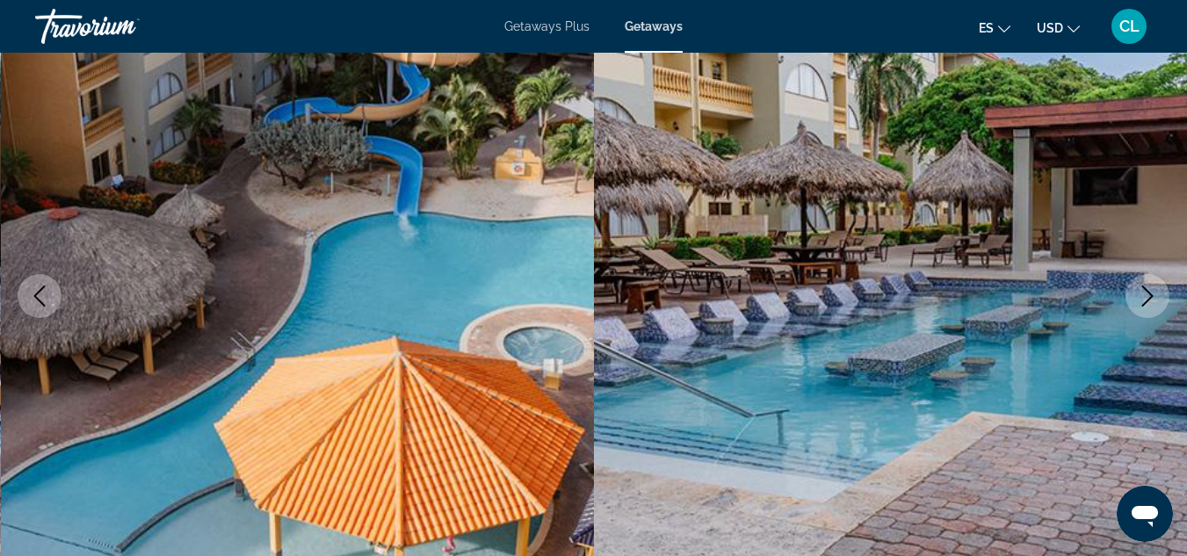
click at [1148, 293] on icon "Next image" at bounding box center [1147, 296] width 11 height 21
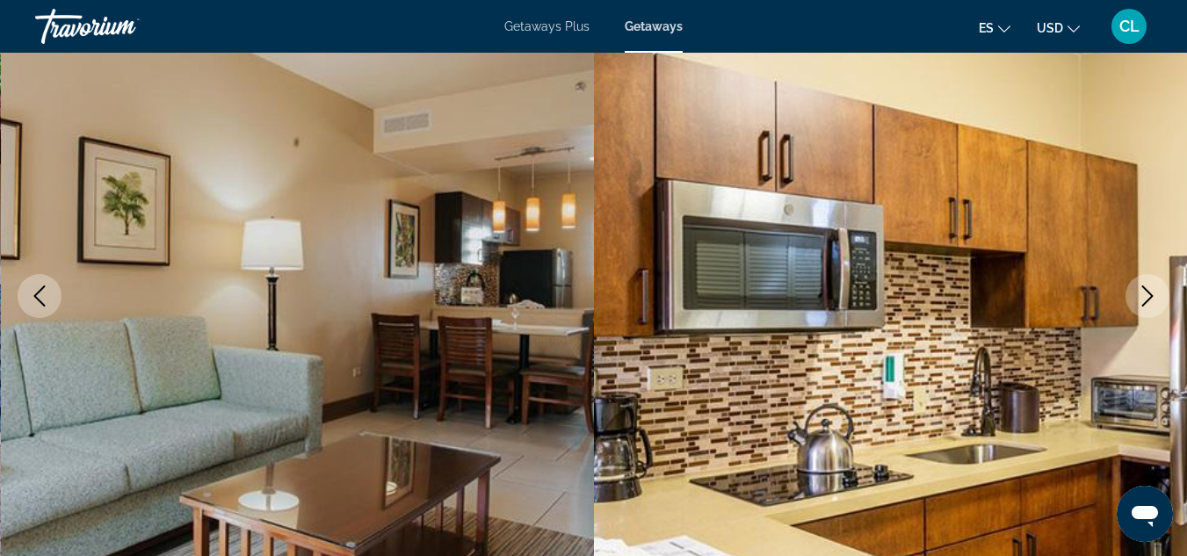
click at [1148, 293] on icon "Next image" at bounding box center [1147, 296] width 11 height 21
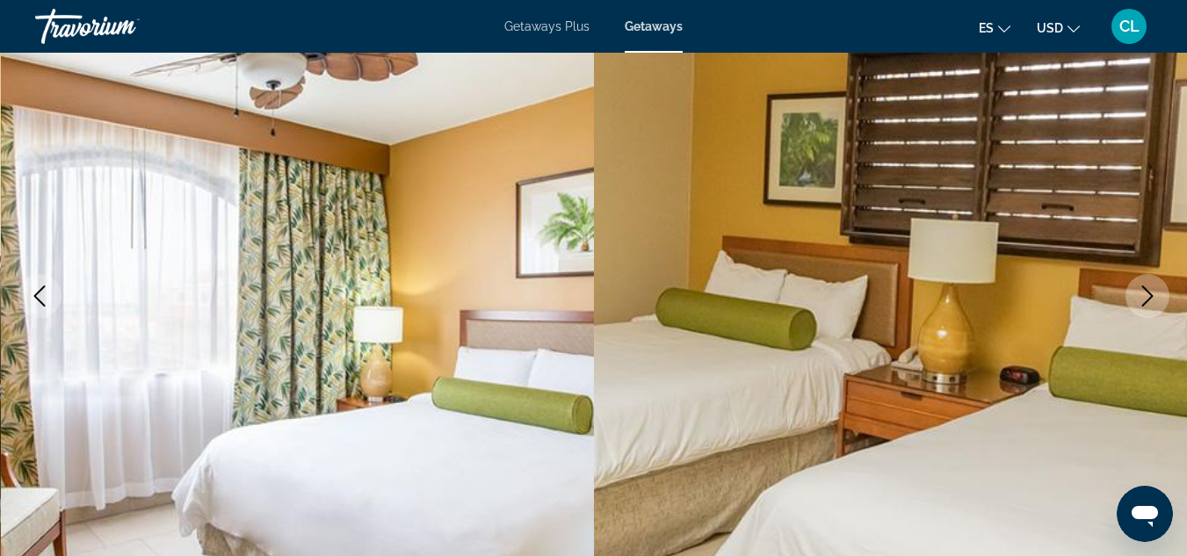
click at [1148, 293] on icon "Next image" at bounding box center [1147, 296] width 11 height 21
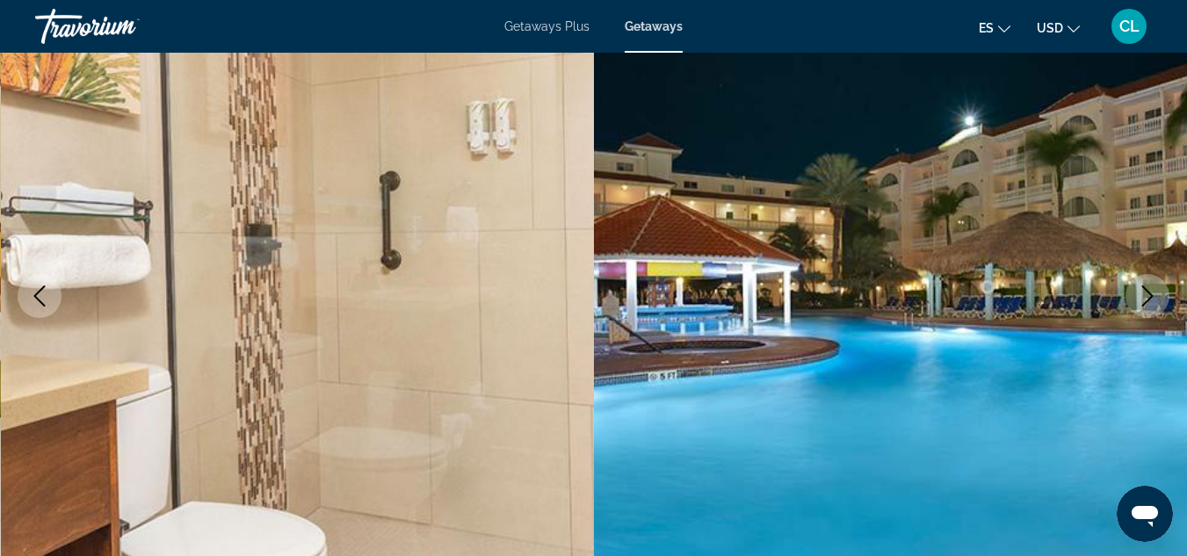
click at [1148, 293] on icon "Next image" at bounding box center [1147, 296] width 11 height 21
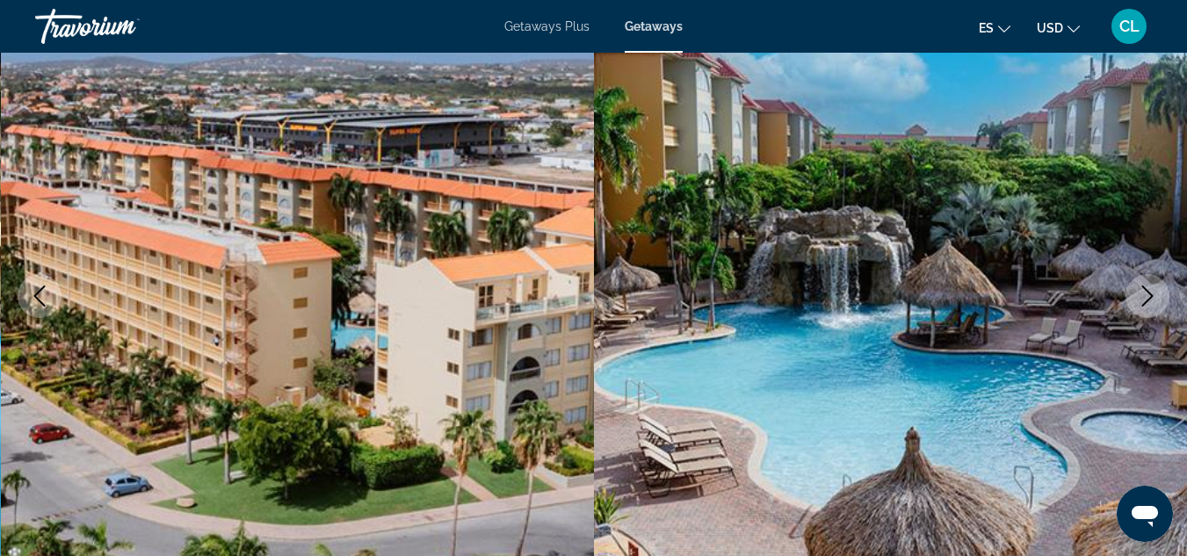
click at [1148, 293] on icon "Next image" at bounding box center [1147, 296] width 11 height 21
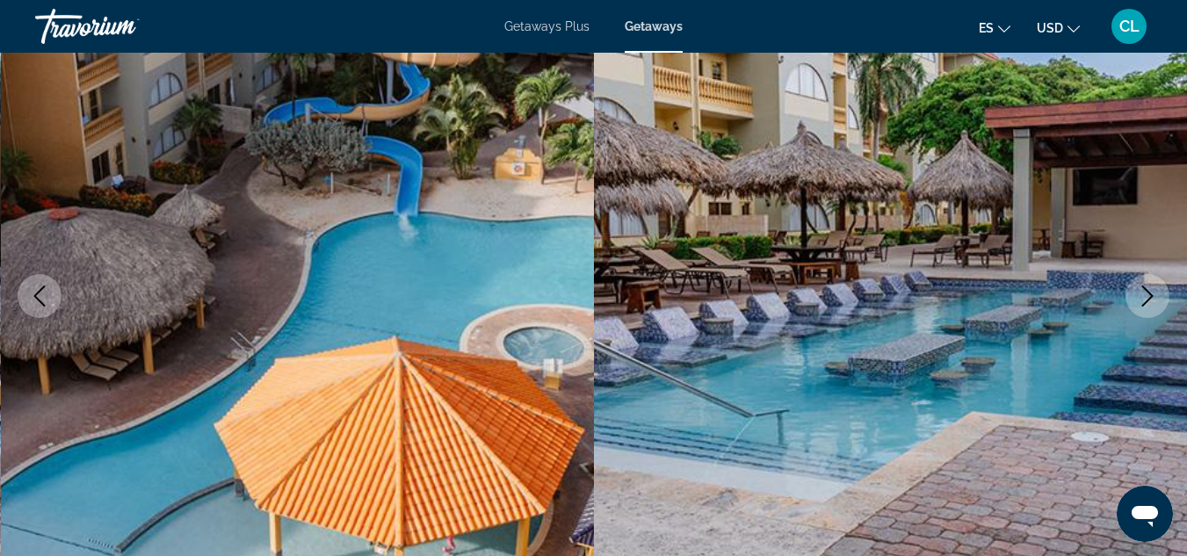
click at [1148, 293] on icon "Next image" at bounding box center [1147, 296] width 11 height 21
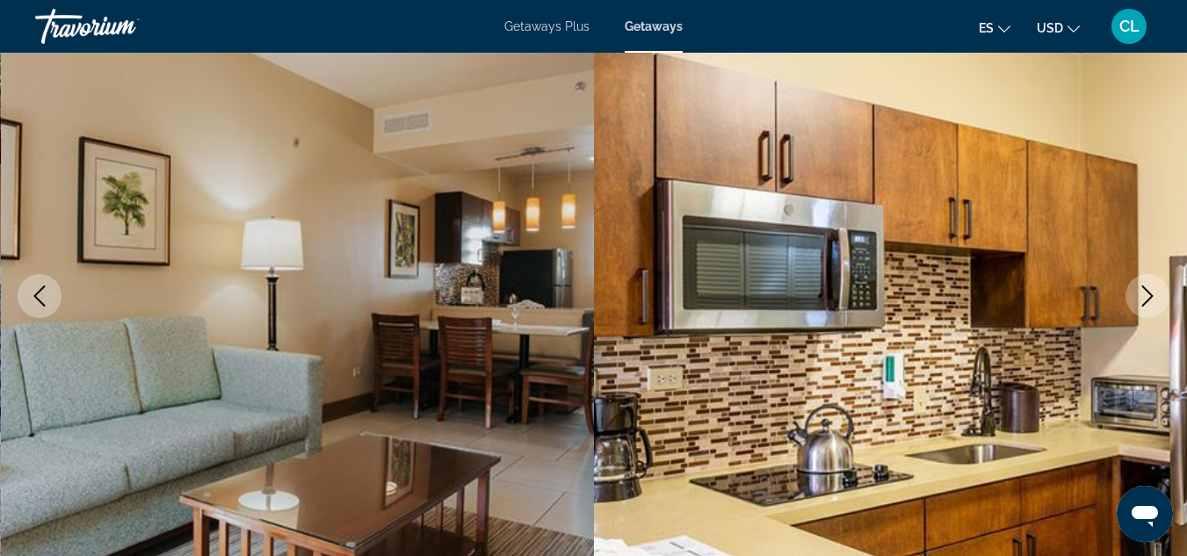
click at [1148, 293] on icon "Next image" at bounding box center [1147, 296] width 11 height 21
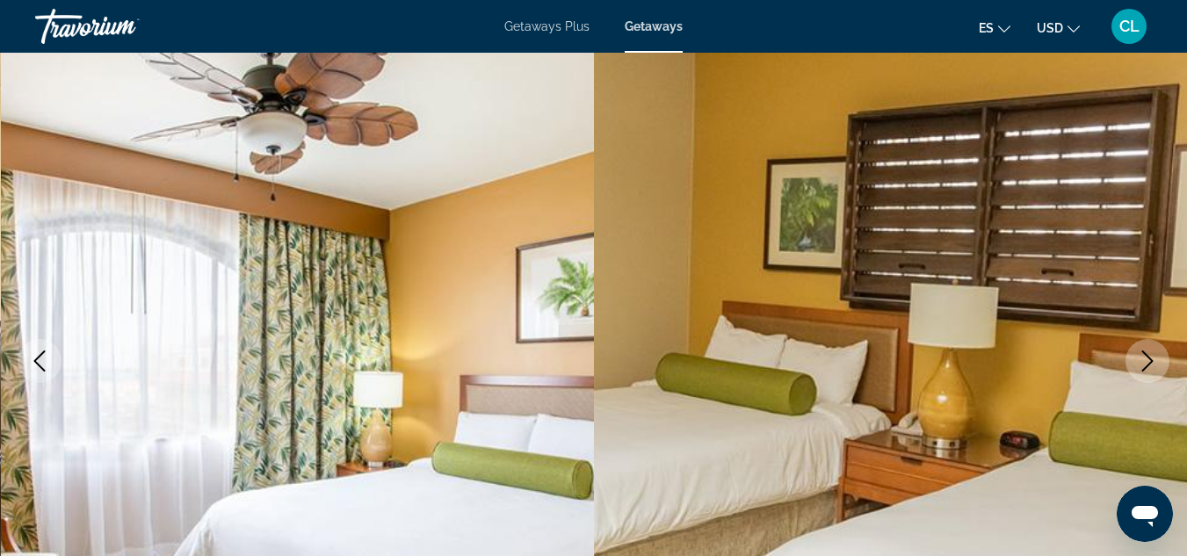
scroll to position [0, 0]
